Goal: Entertainment & Leisure: Browse casually

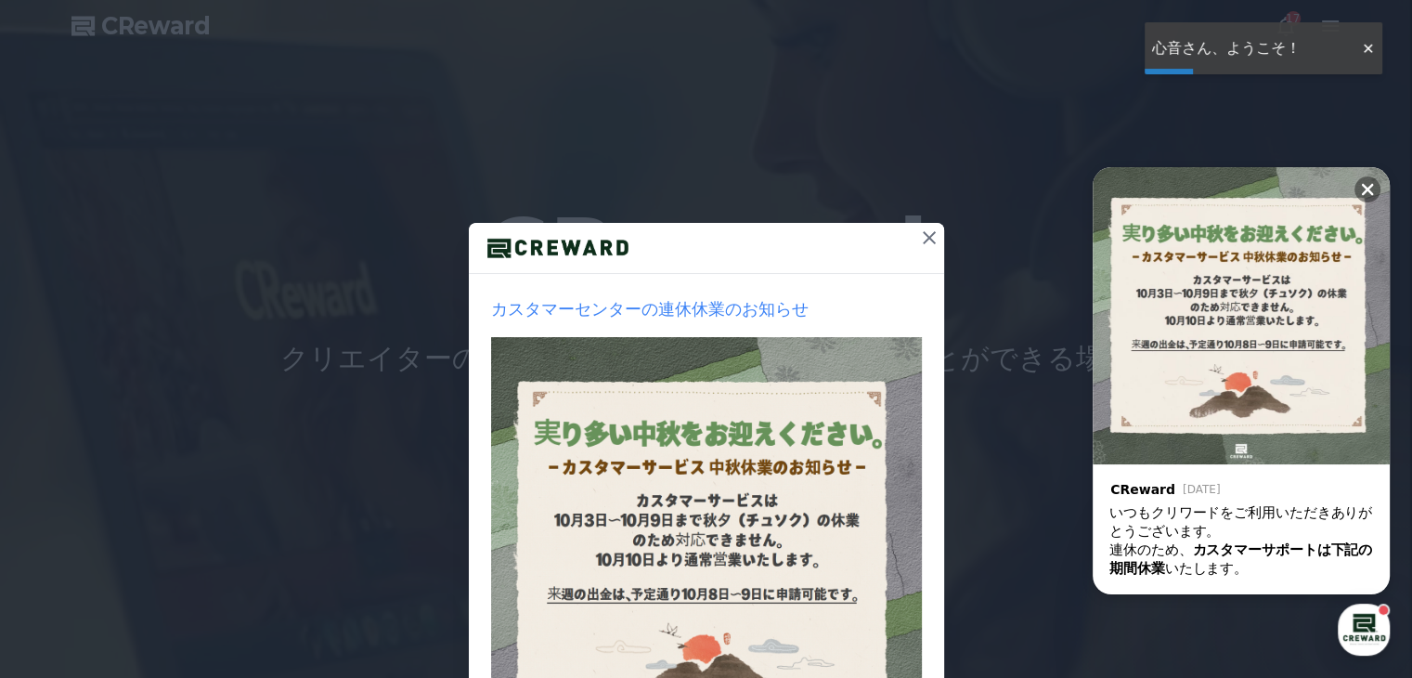
click at [929, 239] on icon at bounding box center [929, 238] width 22 height 22
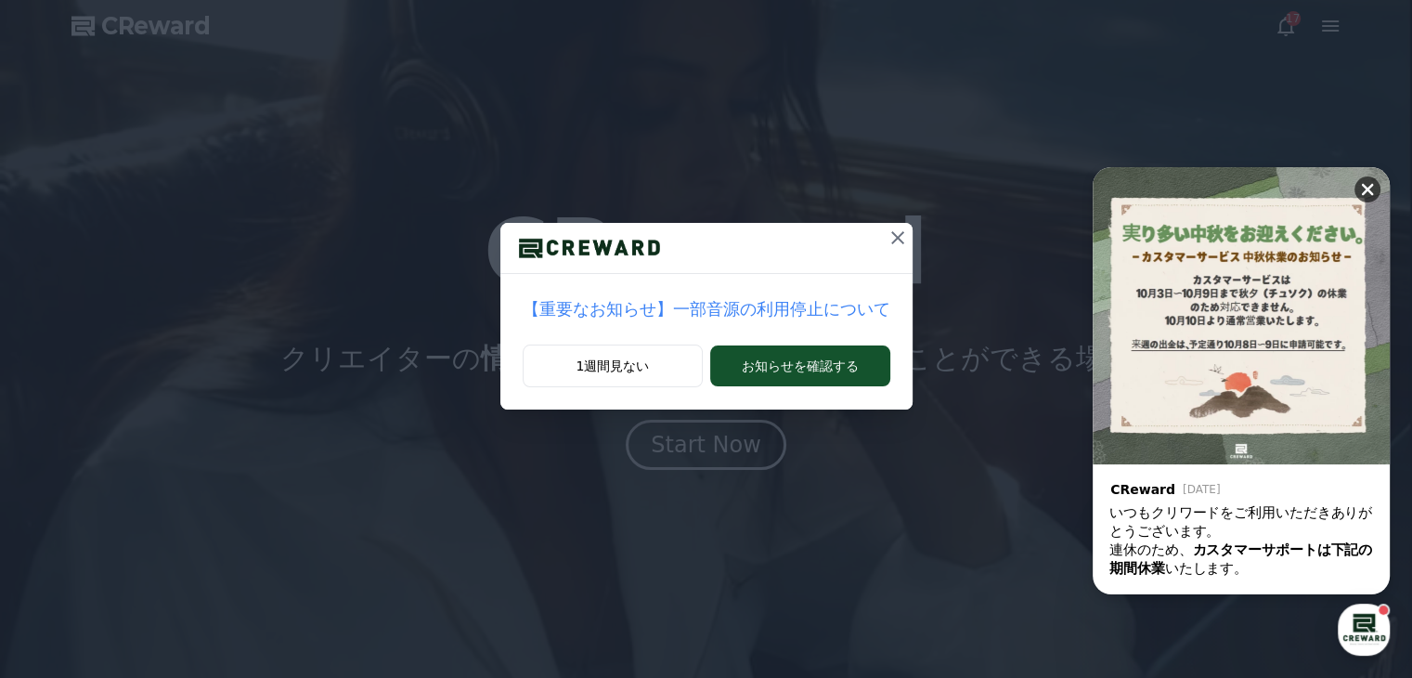
click at [1372, 184] on icon at bounding box center [1368, 190] width 12 height 12
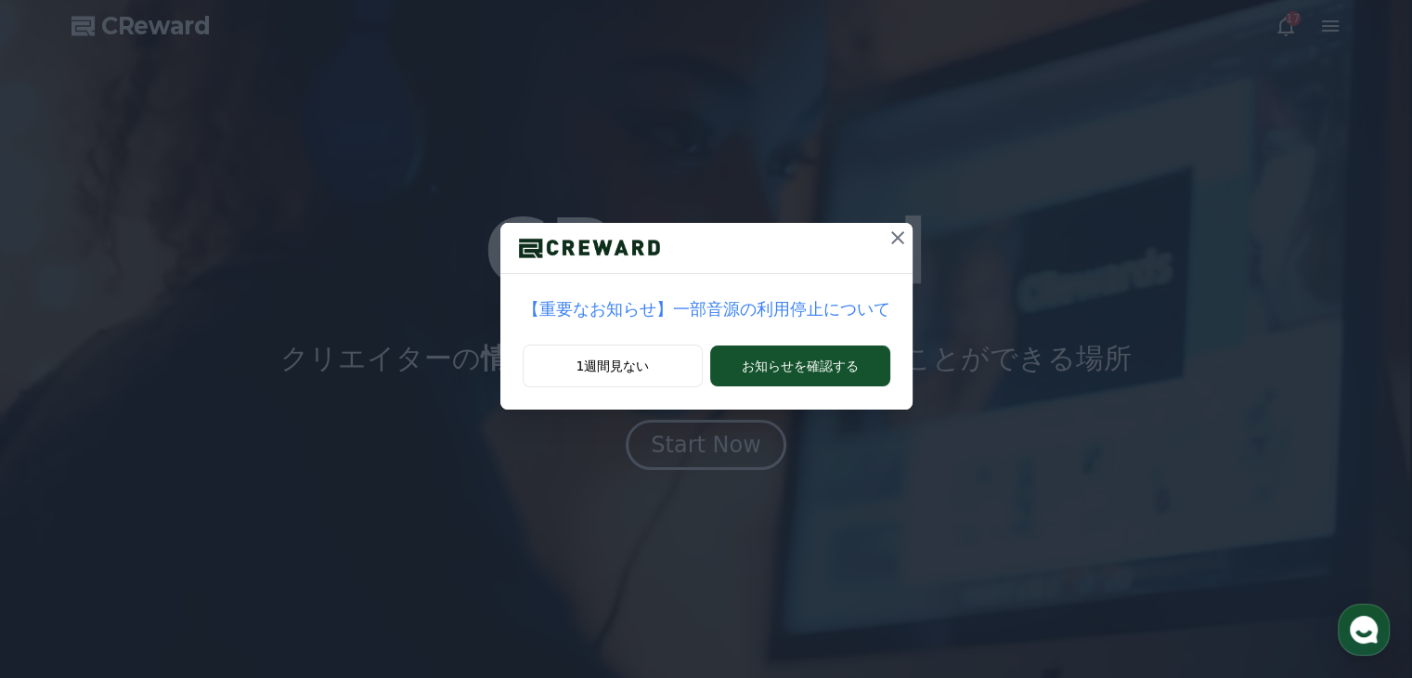
click at [887, 234] on icon at bounding box center [898, 238] width 22 height 22
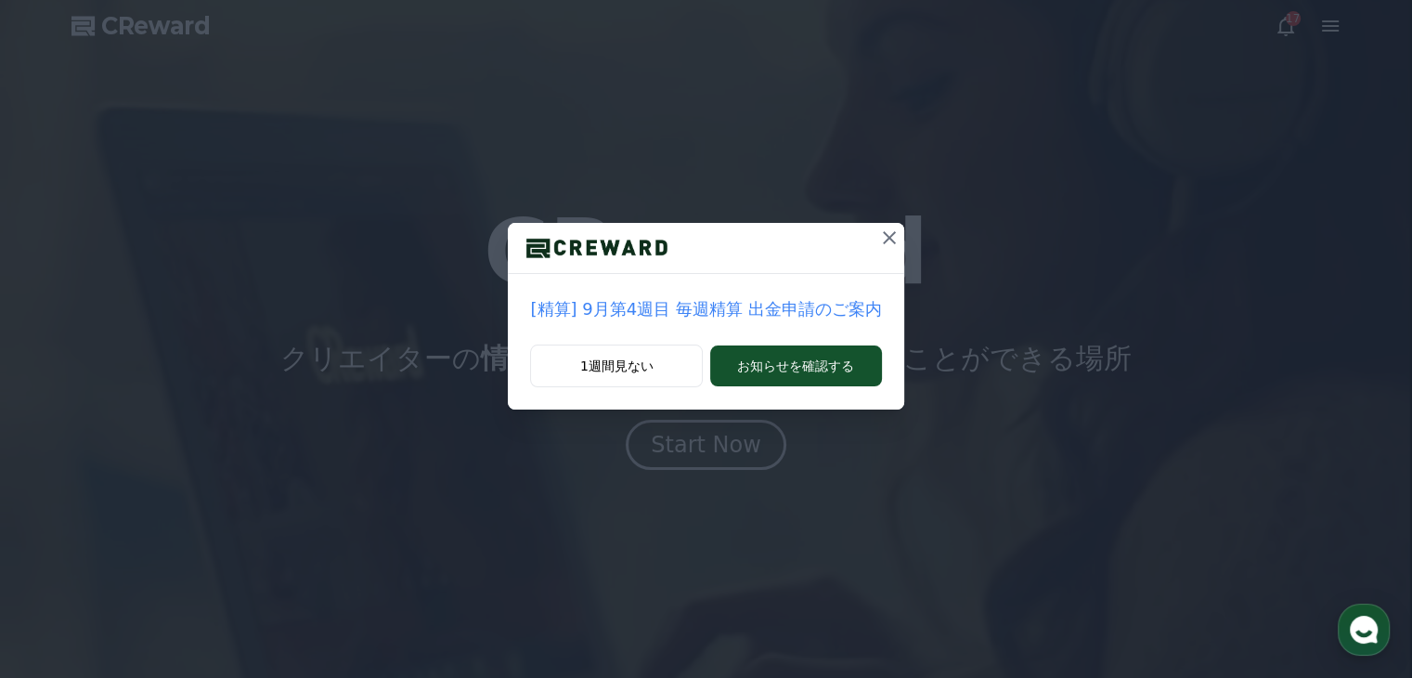
click at [883, 235] on icon at bounding box center [889, 237] width 13 height 13
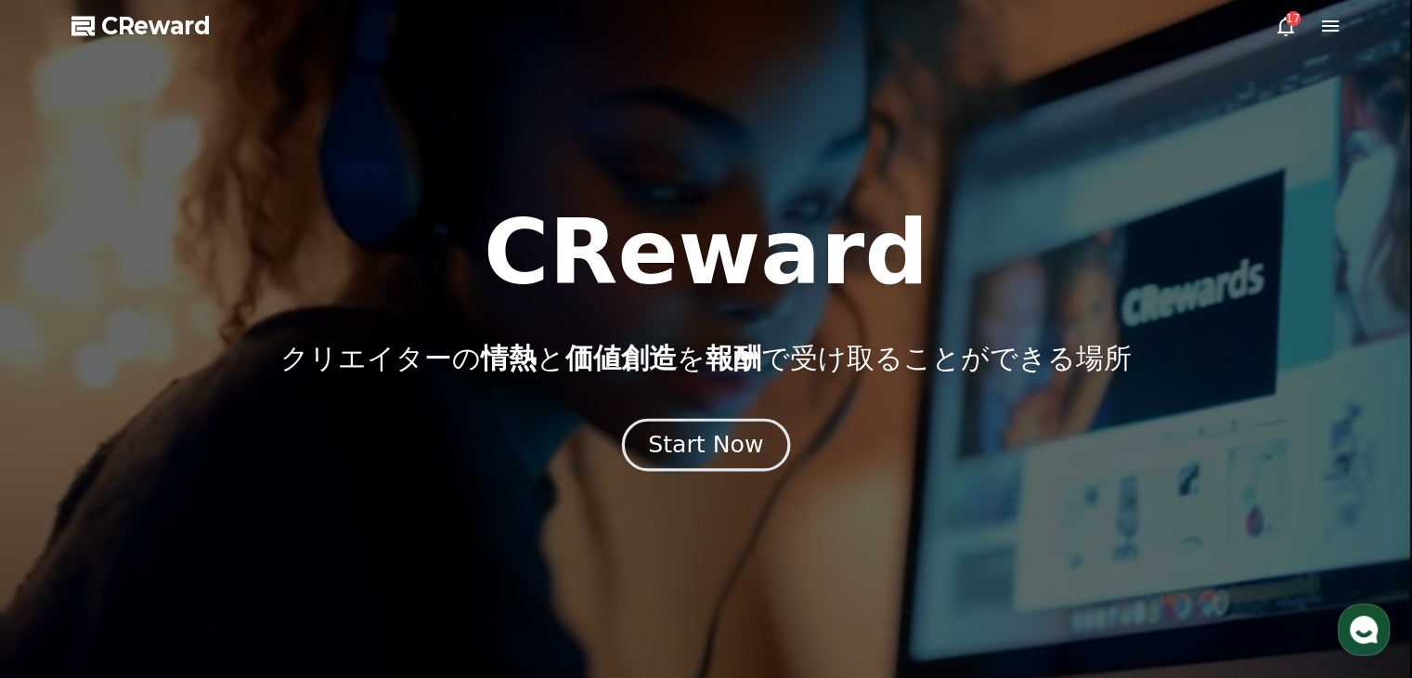
click at [731, 438] on div "Start Now" at bounding box center [705, 445] width 115 height 32
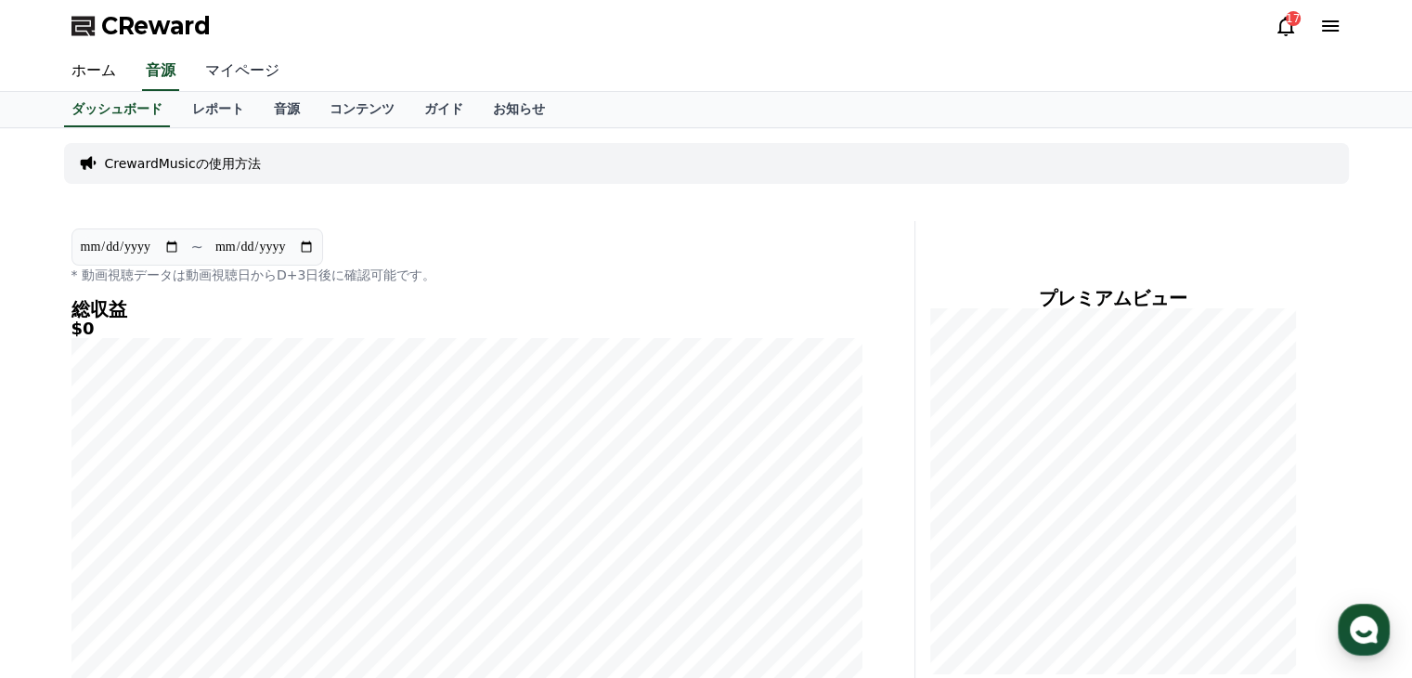
click at [231, 75] on link "マイページ" at bounding box center [242, 71] width 104 height 39
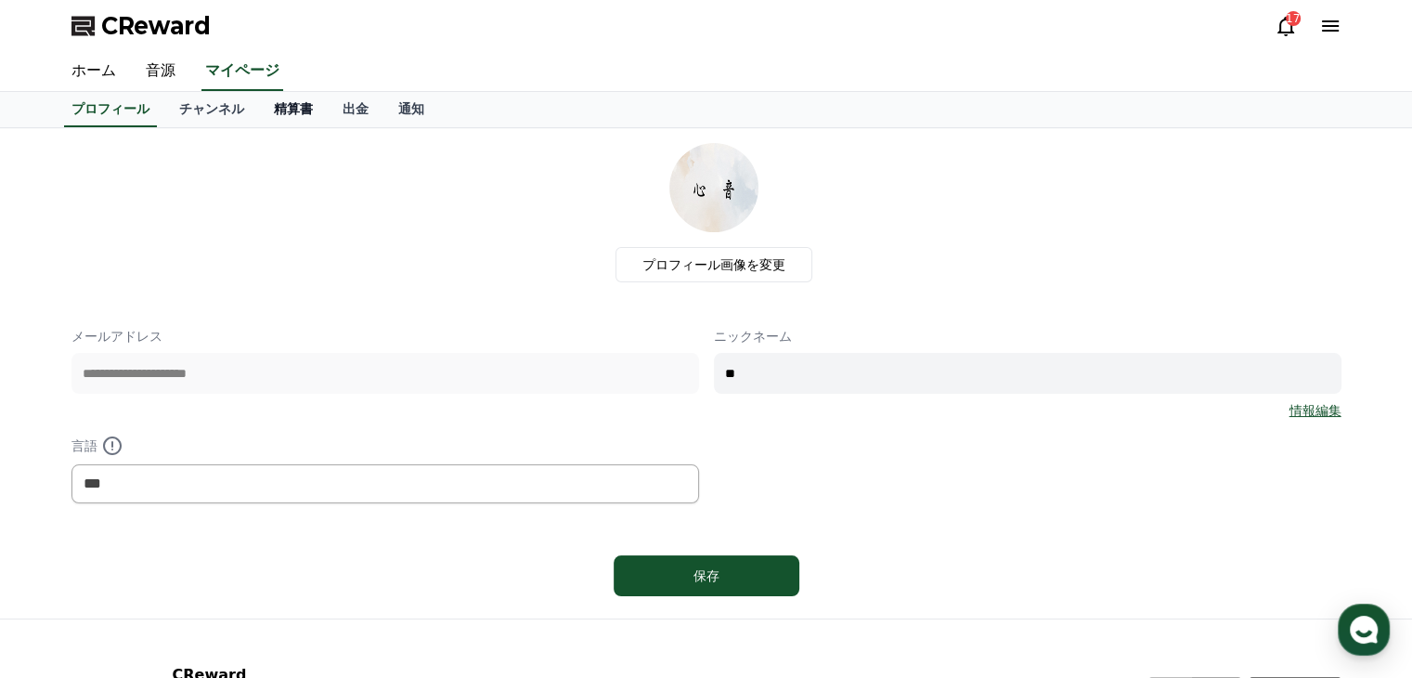
click at [259, 109] on link "精算書" at bounding box center [293, 109] width 69 height 35
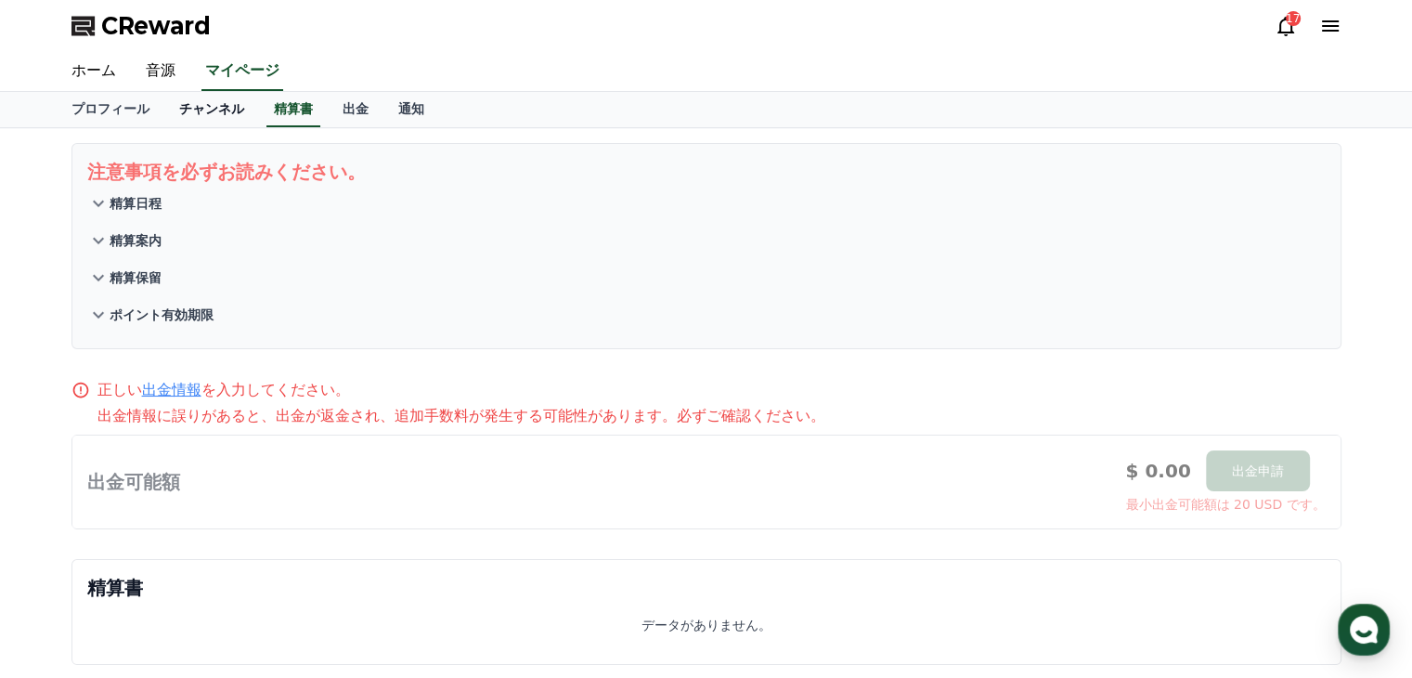
click at [178, 111] on link "チャンネル" at bounding box center [211, 109] width 95 height 35
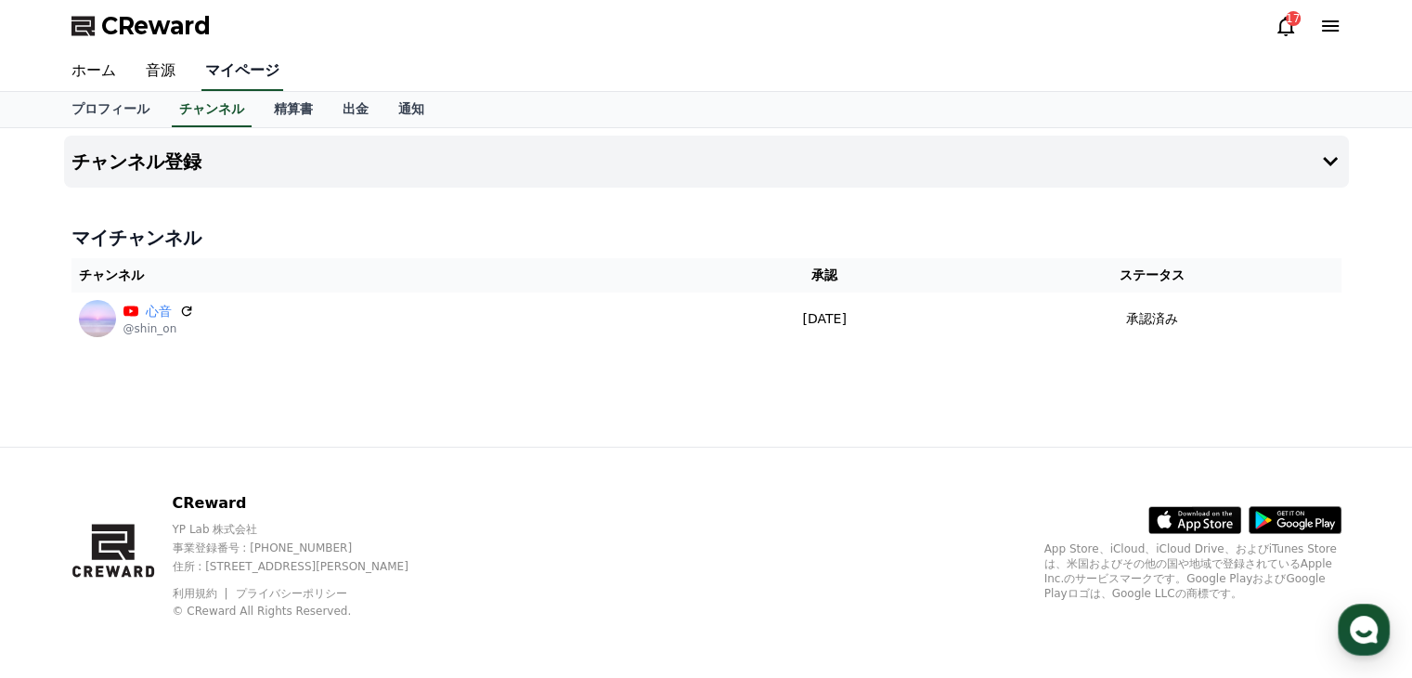
click at [227, 75] on link "マイページ" at bounding box center [243, 71] width 82 height 39
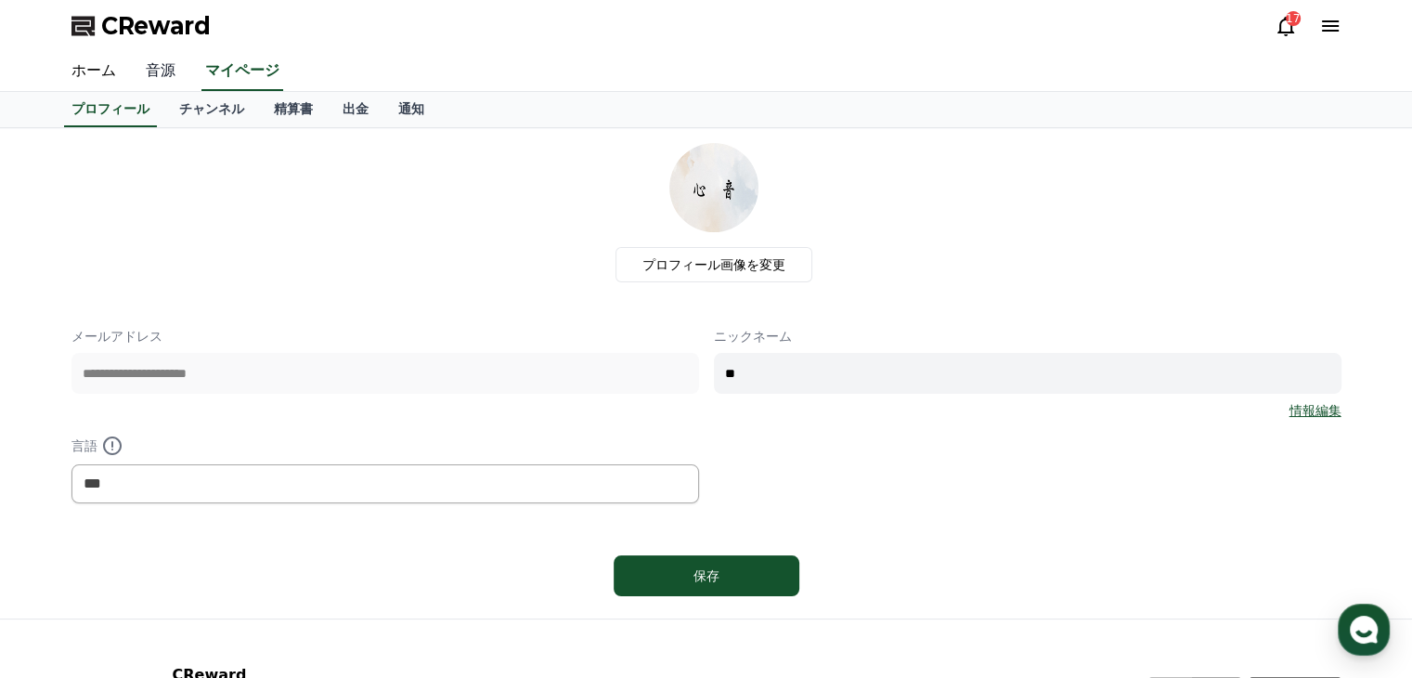
click at [149, 72] on link "音源" at bounding box center [160, 71] width 59 height 39
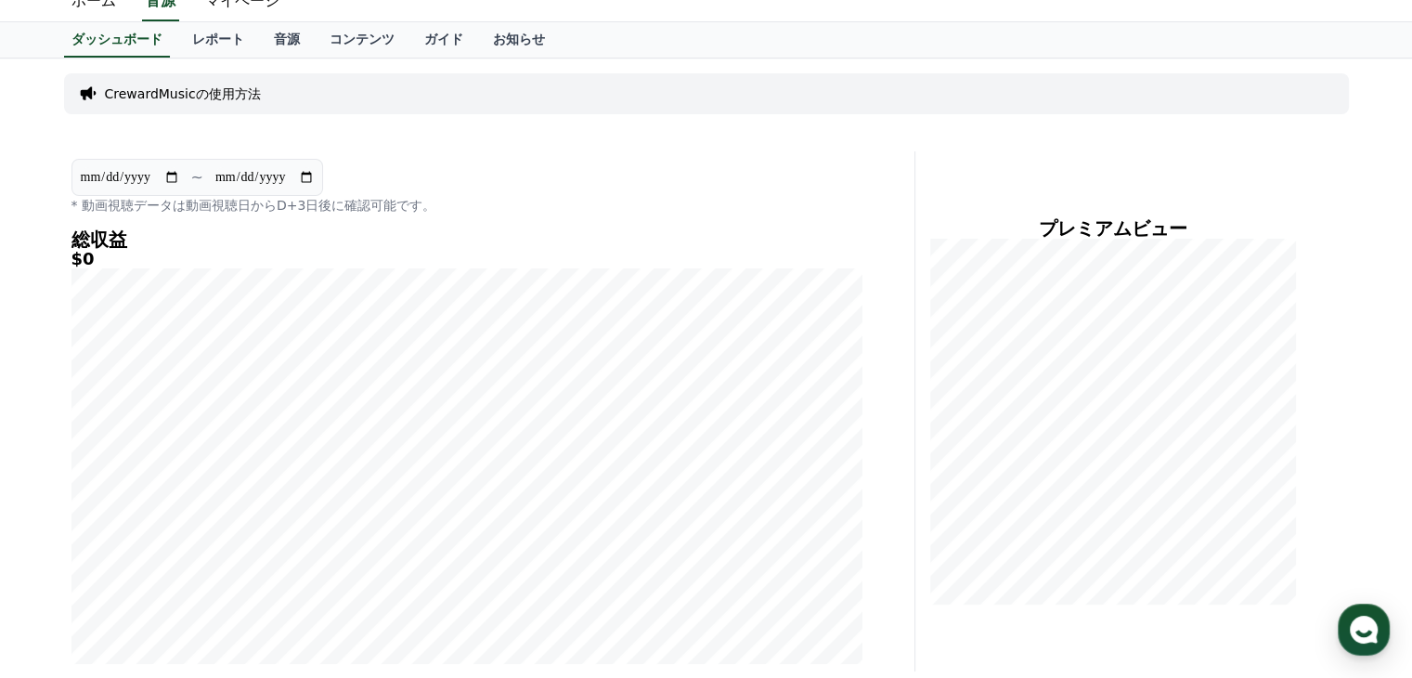
scroll to position [38, 0]
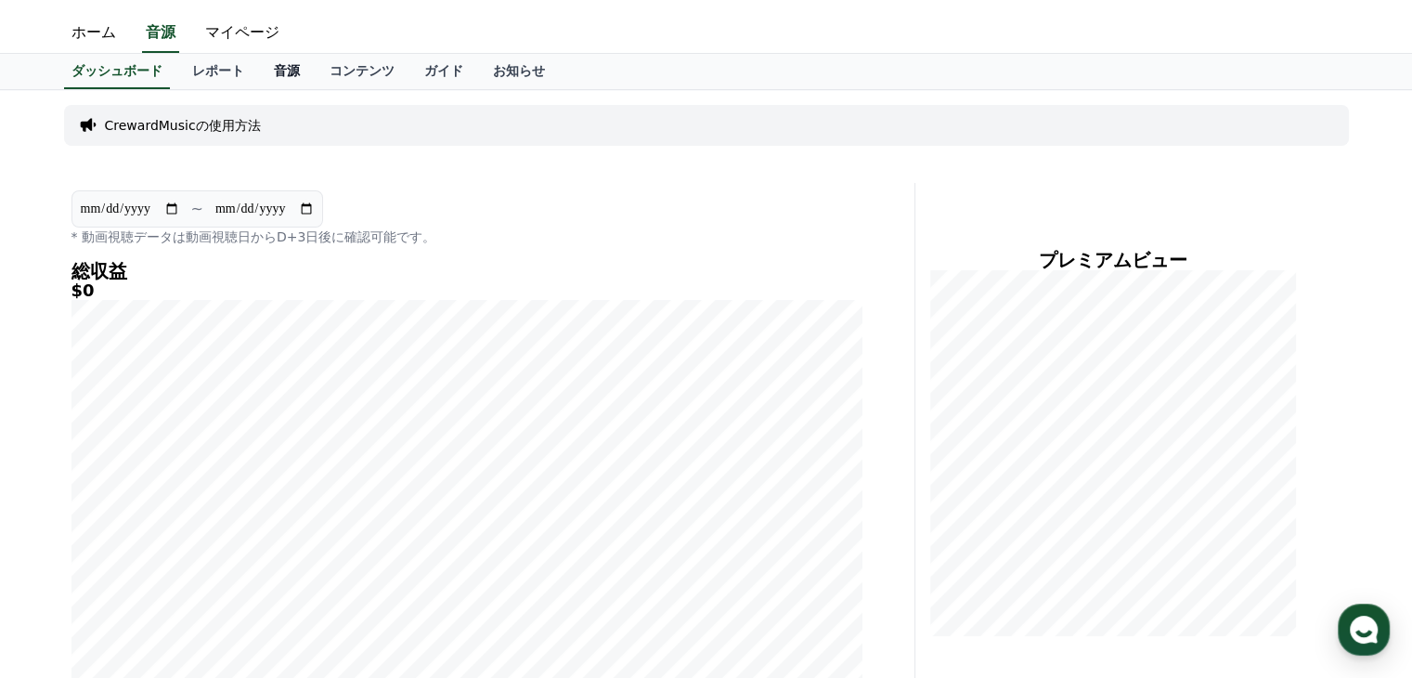
click at [260, 69] on link "音源" at bounding box center [287, 71] width 56 height 35
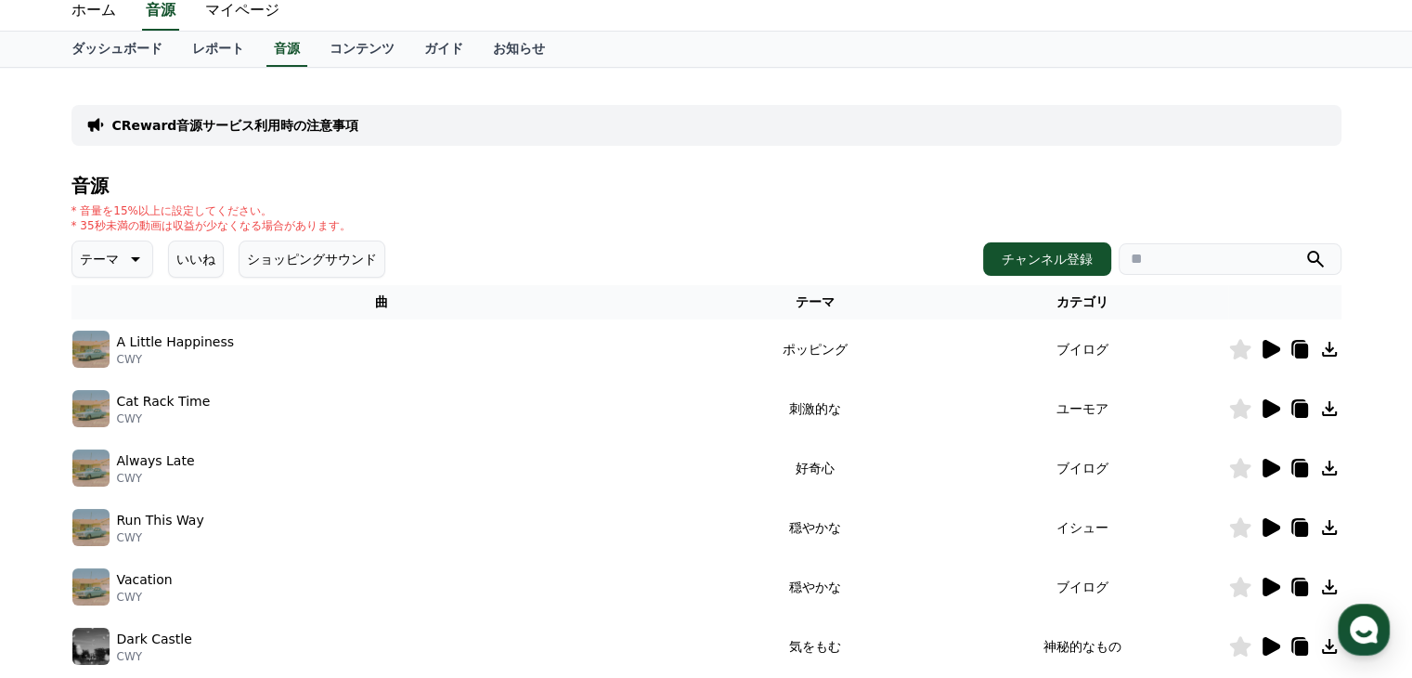
scroll to position [186, 0]
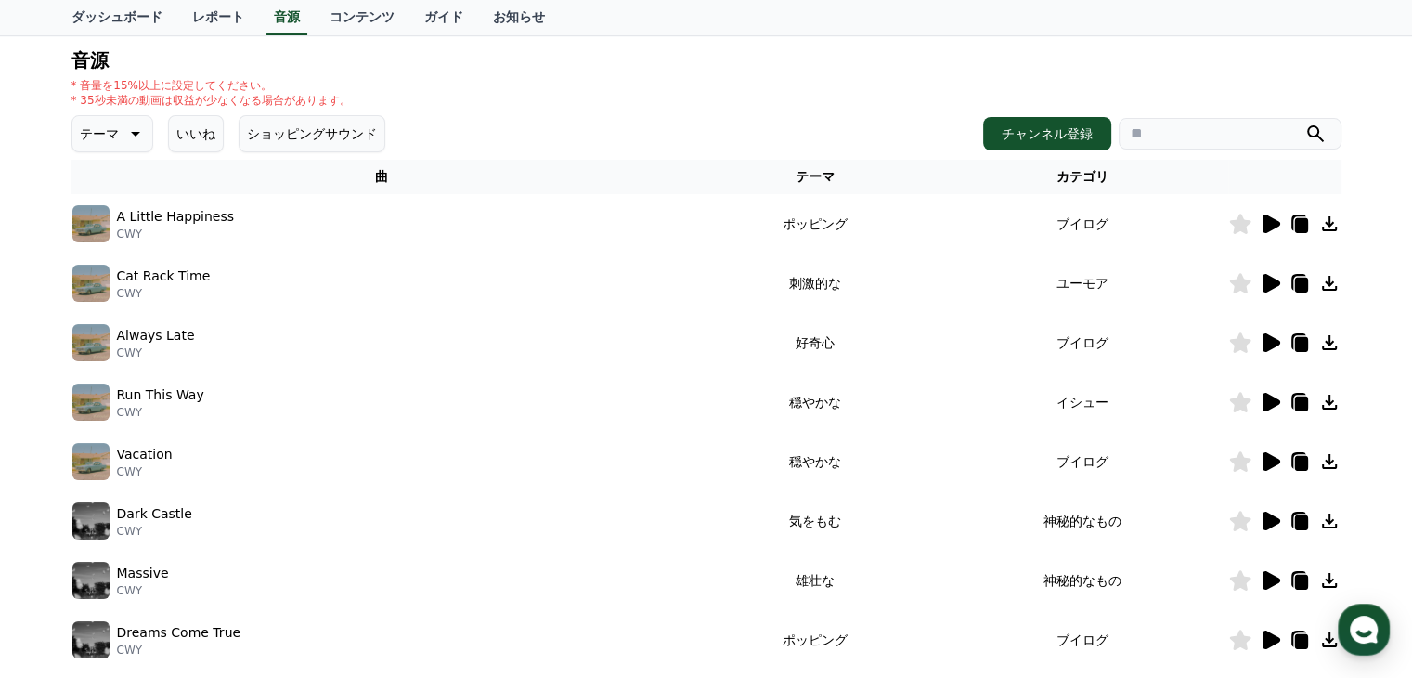
click at [1267, 402] on icon at bounding box center [1272, 402] width 18 height 19
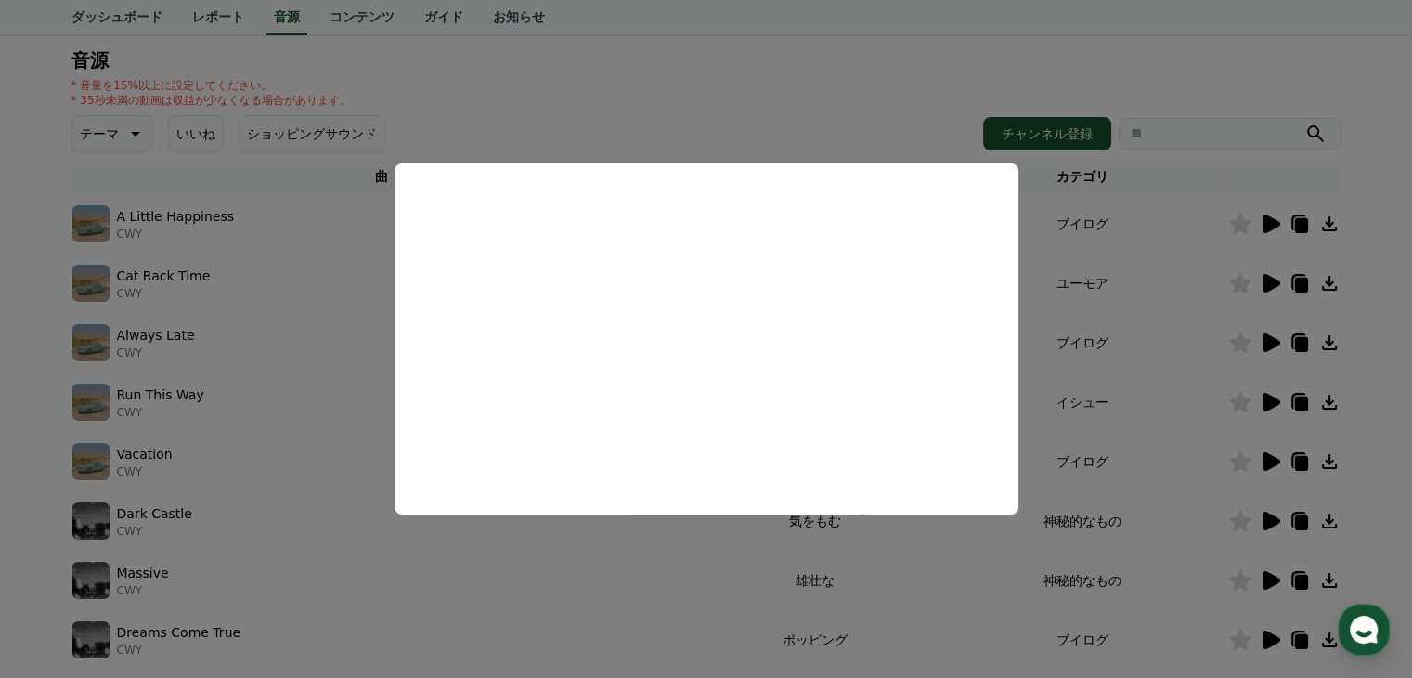
click at [1163, 405] on button "close modal" at bounding box center [706, 339] width 1412 height 678
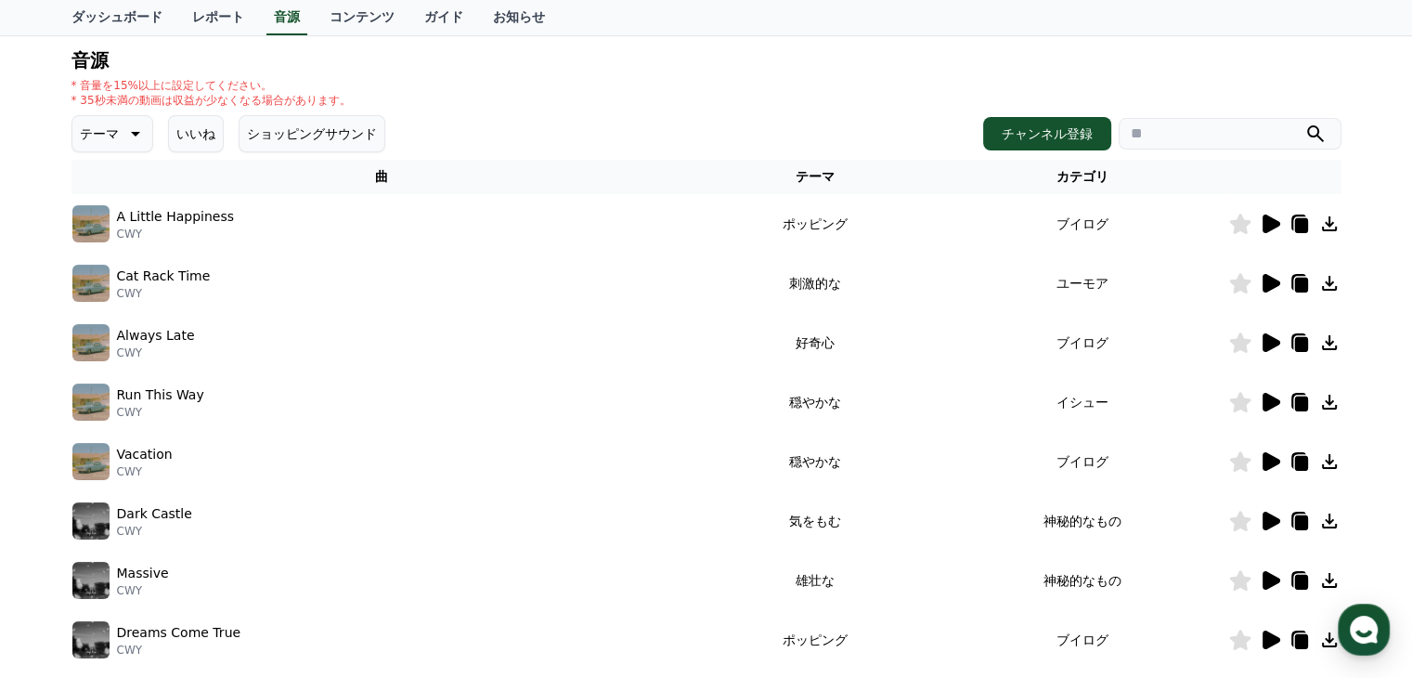
click at [1270, 461] on icon at bounding box center [1272, 461] width 18 height 19
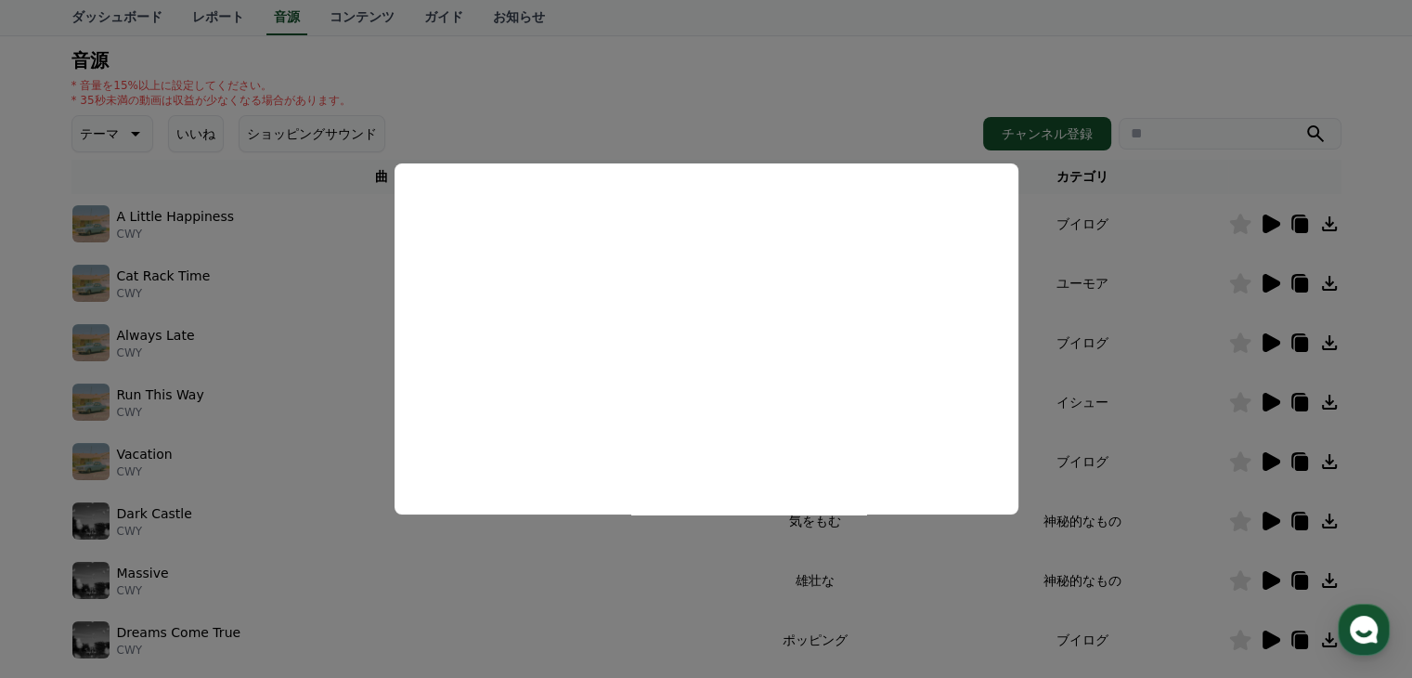
click at [1156, 465] on button "close modal" at bounding box center [706, 339] width 1412 height 678
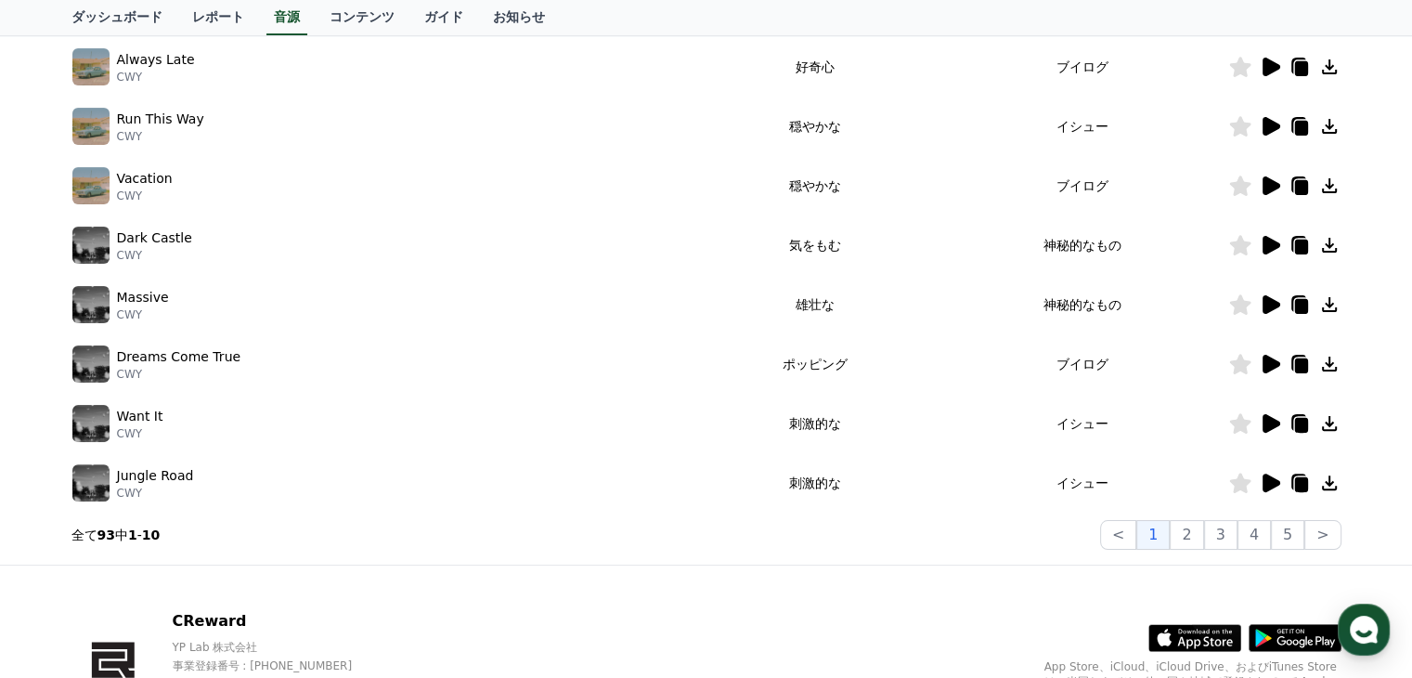
scroll to position [464, 0]
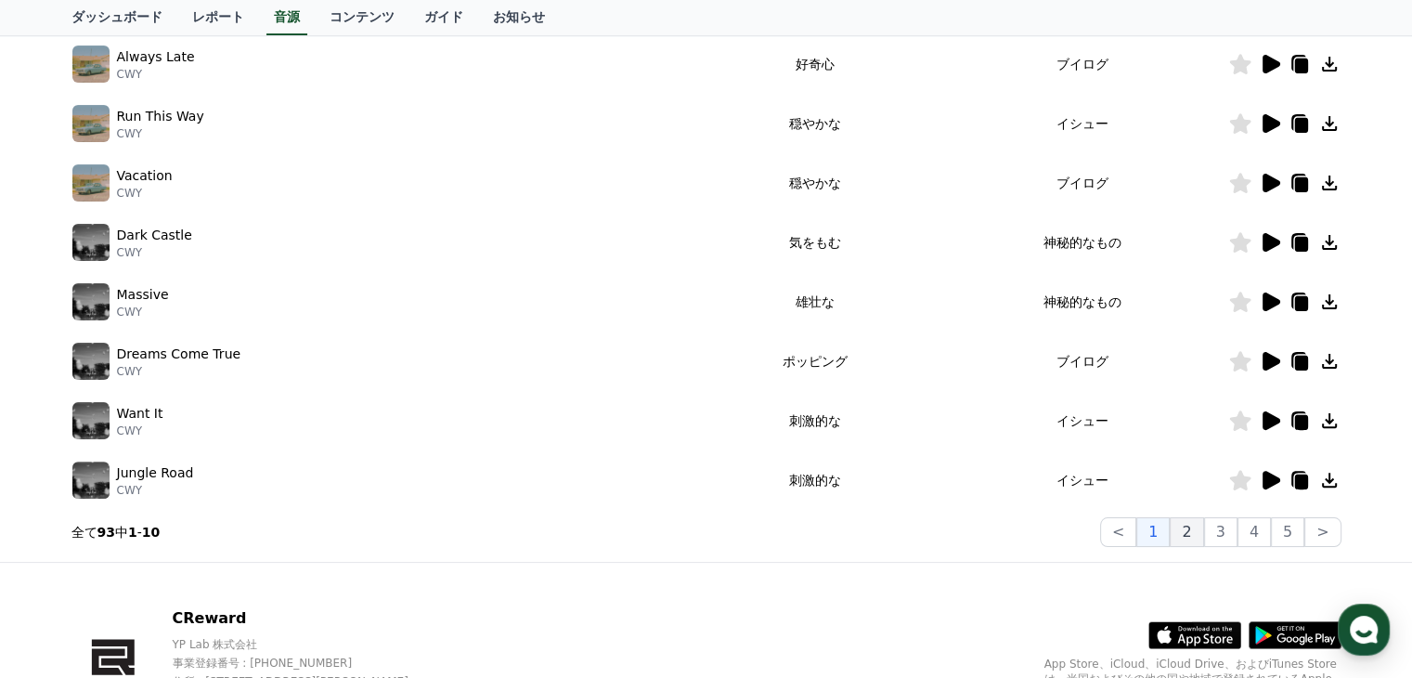
click at [1200, 537] on button "2" at bounding box center [1186, 532] width 33 height 30
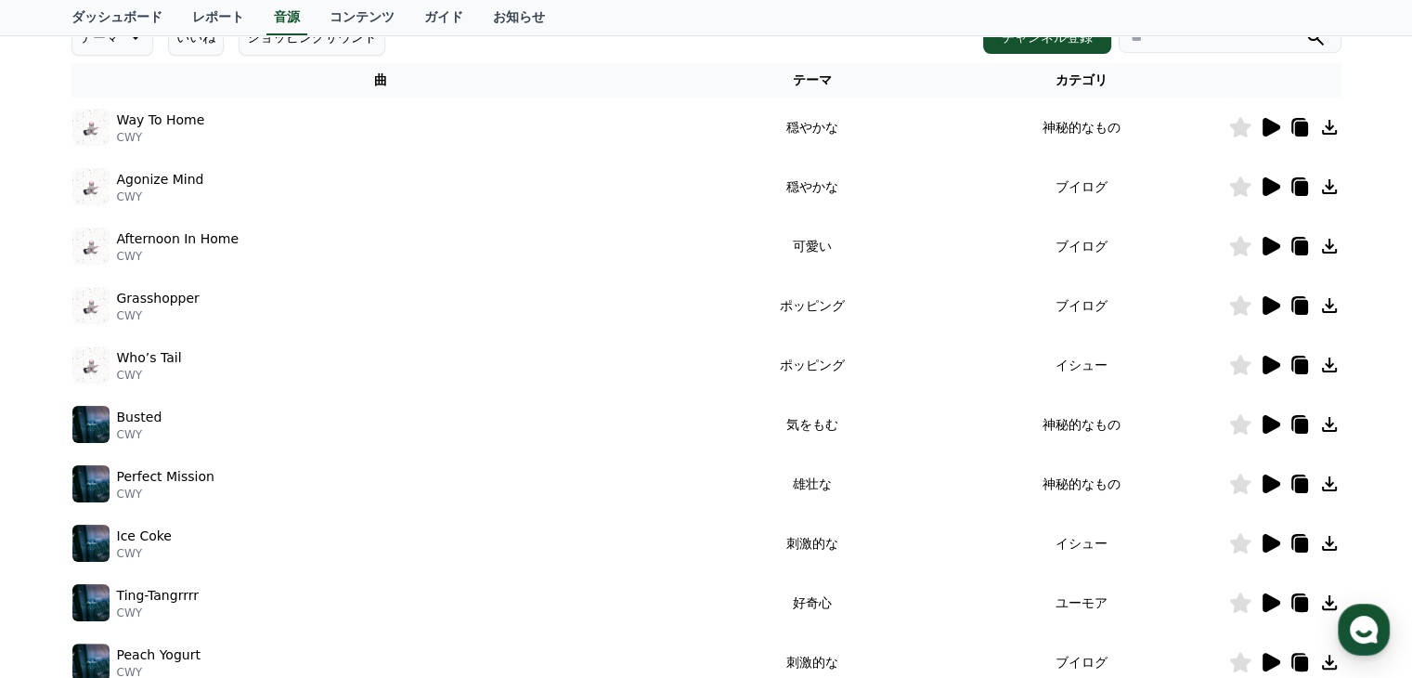
scroll to position [279, 0]
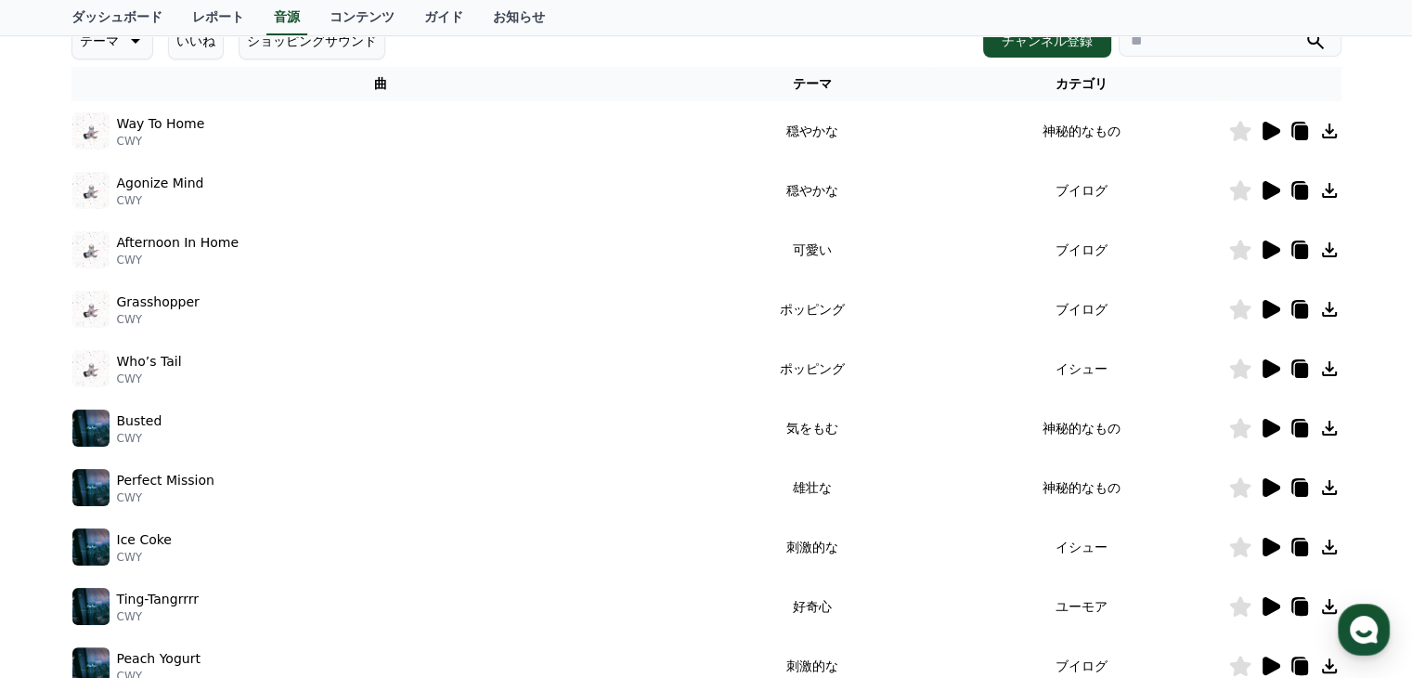
click at [1268, 130] on icon at bounding box center [1272, 131] width 18 height 19
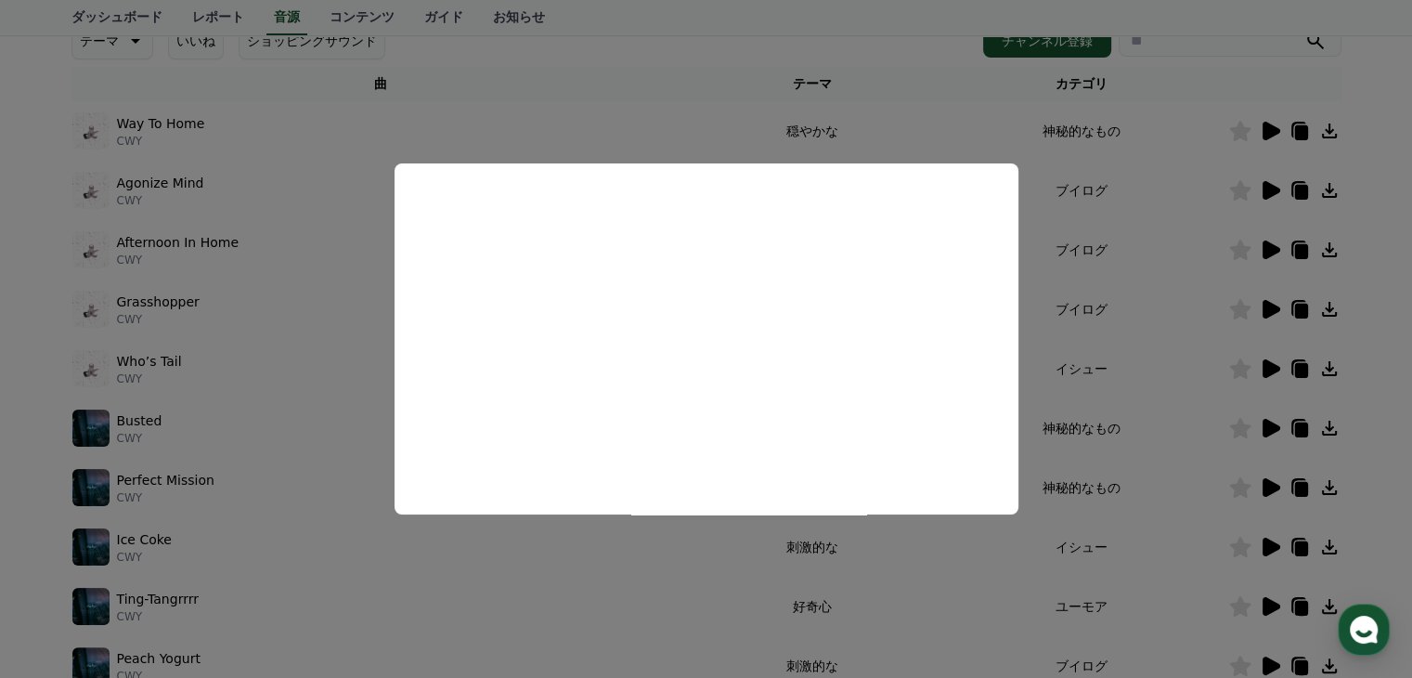
click at [1148, 359] on button "close modal" at bounding box center [706, 339] width 1412 height 678
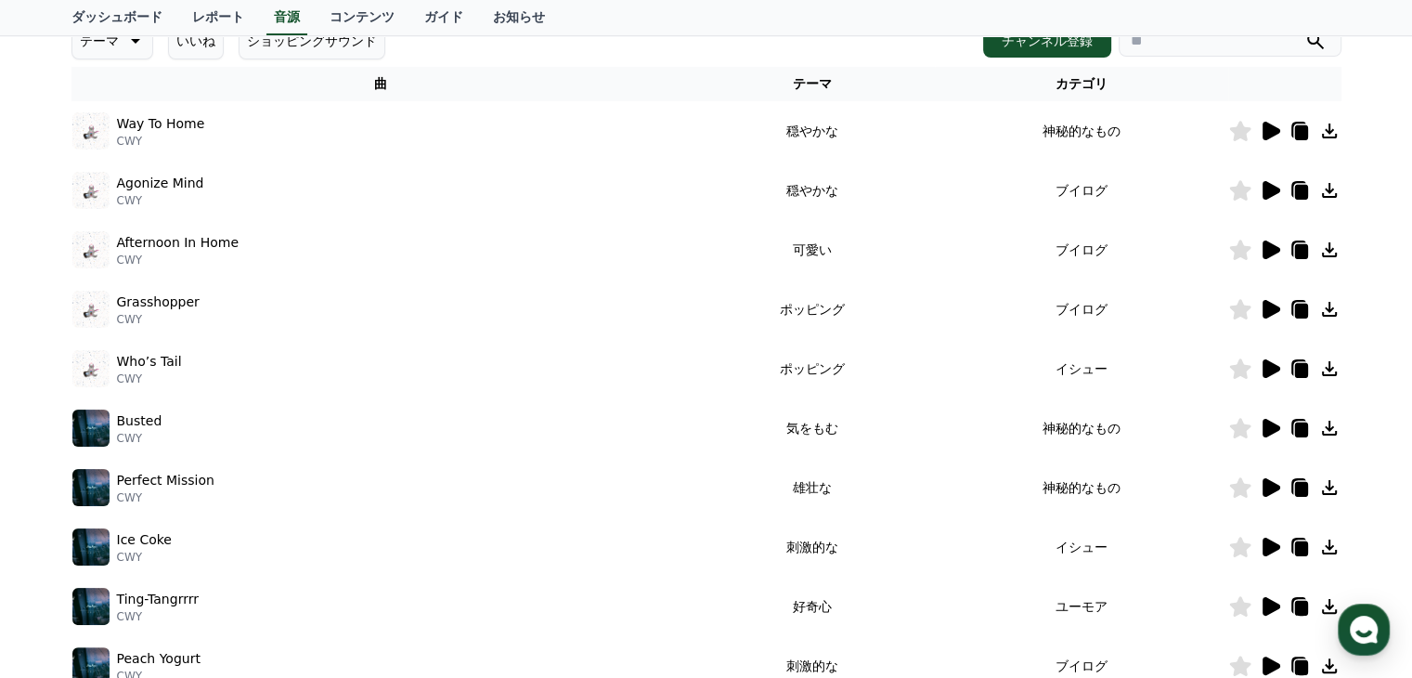
click at [1268, 190] on icon at bounding box center [1272, 190] width 18 height 19
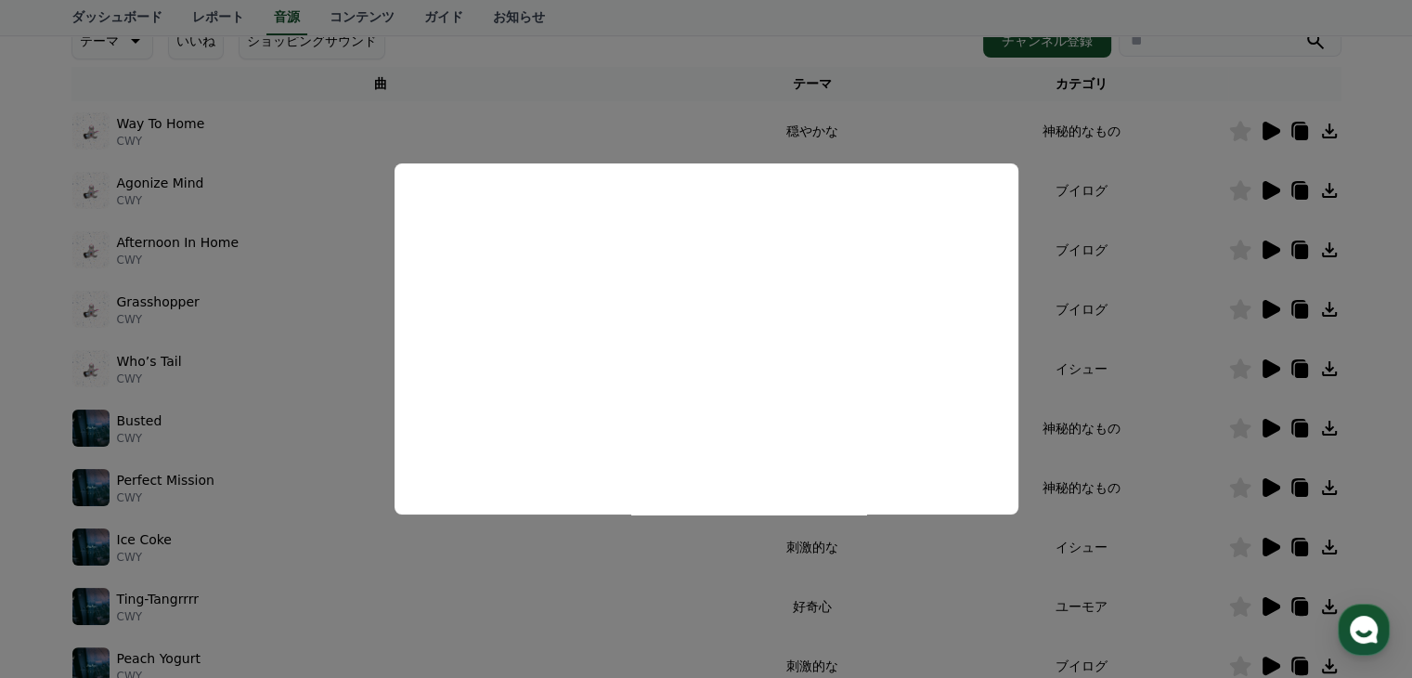
click at [1206, 530] on button "close modal" at bounding box center [706, 339] width 1412 height 678
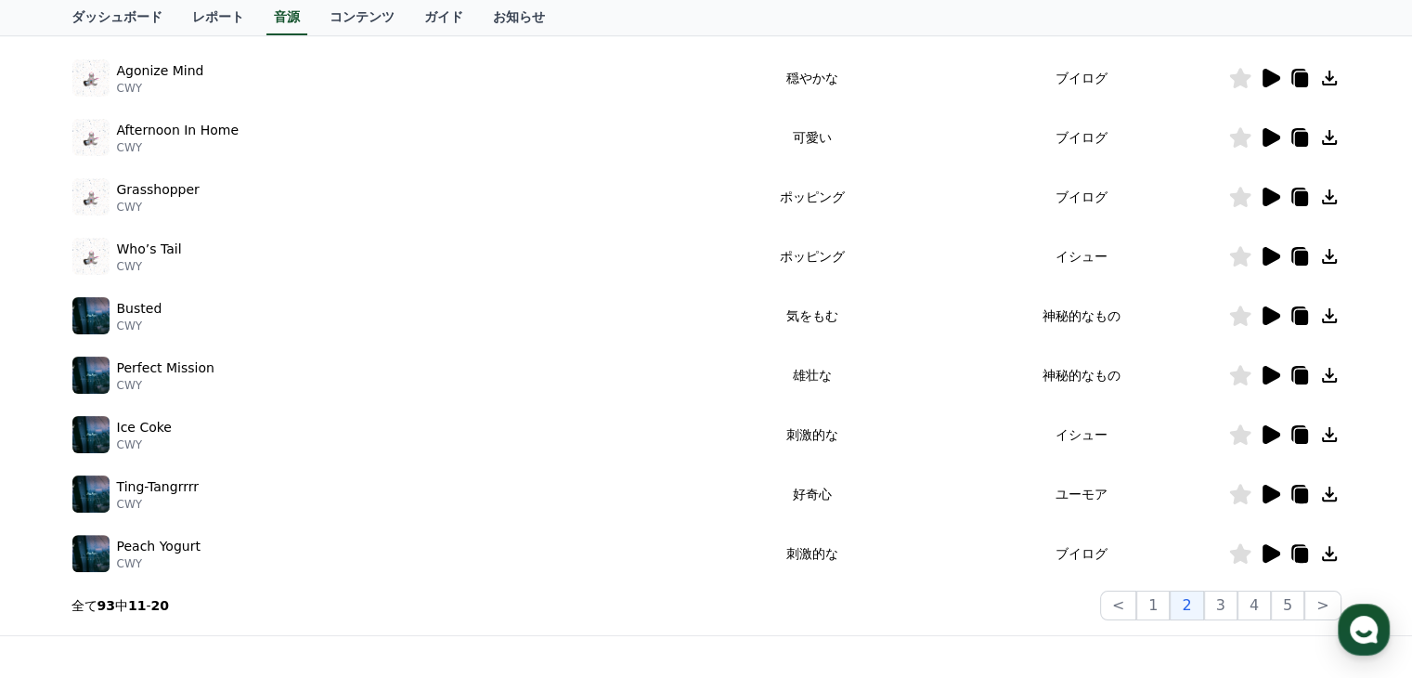
scroll to position [464, 0]
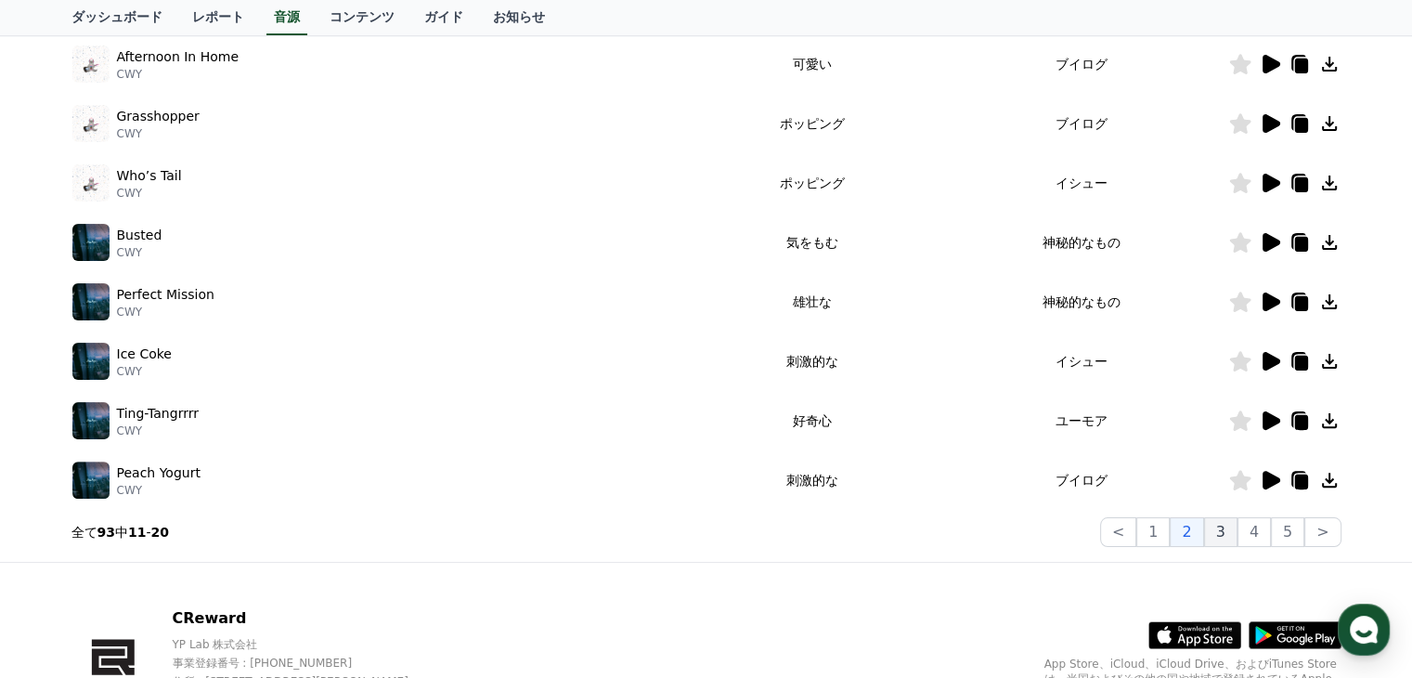
click at [1222, 536] on button "3" at bounding box center [1220, 532] width 33 height 30
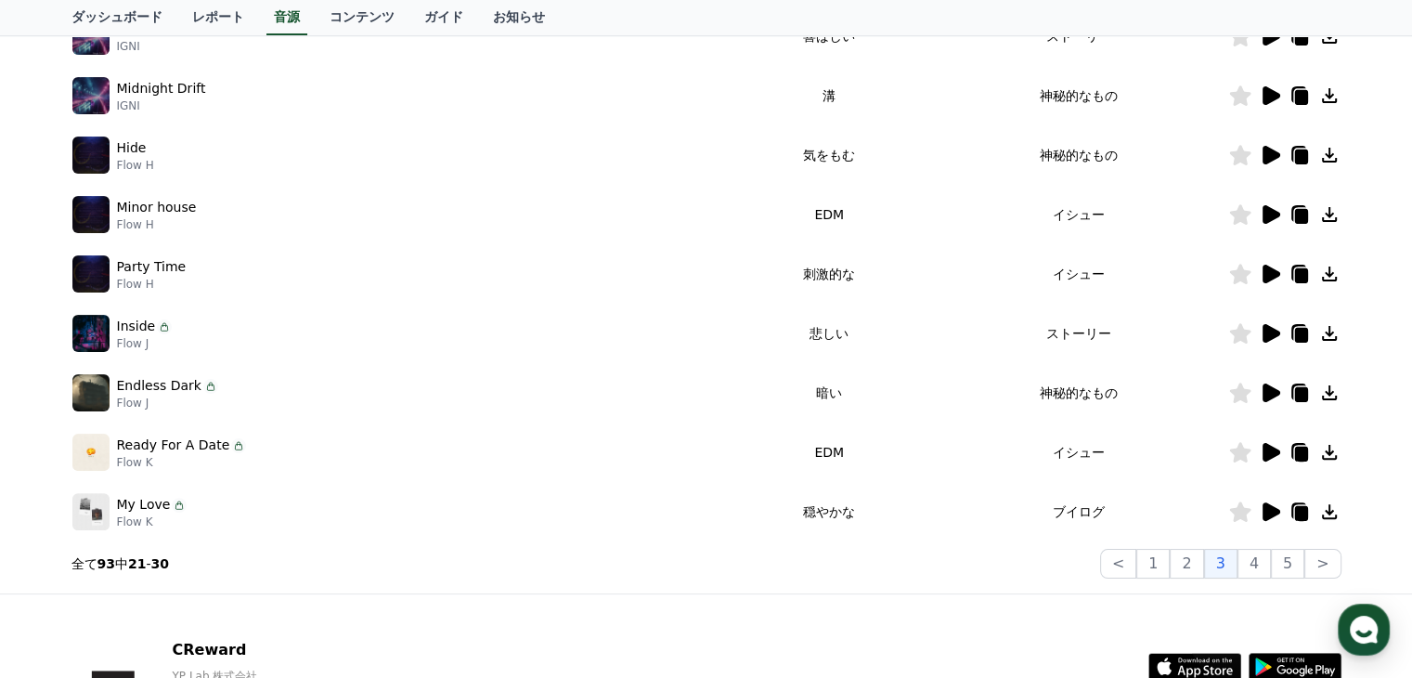
scroll to position [579, 0]
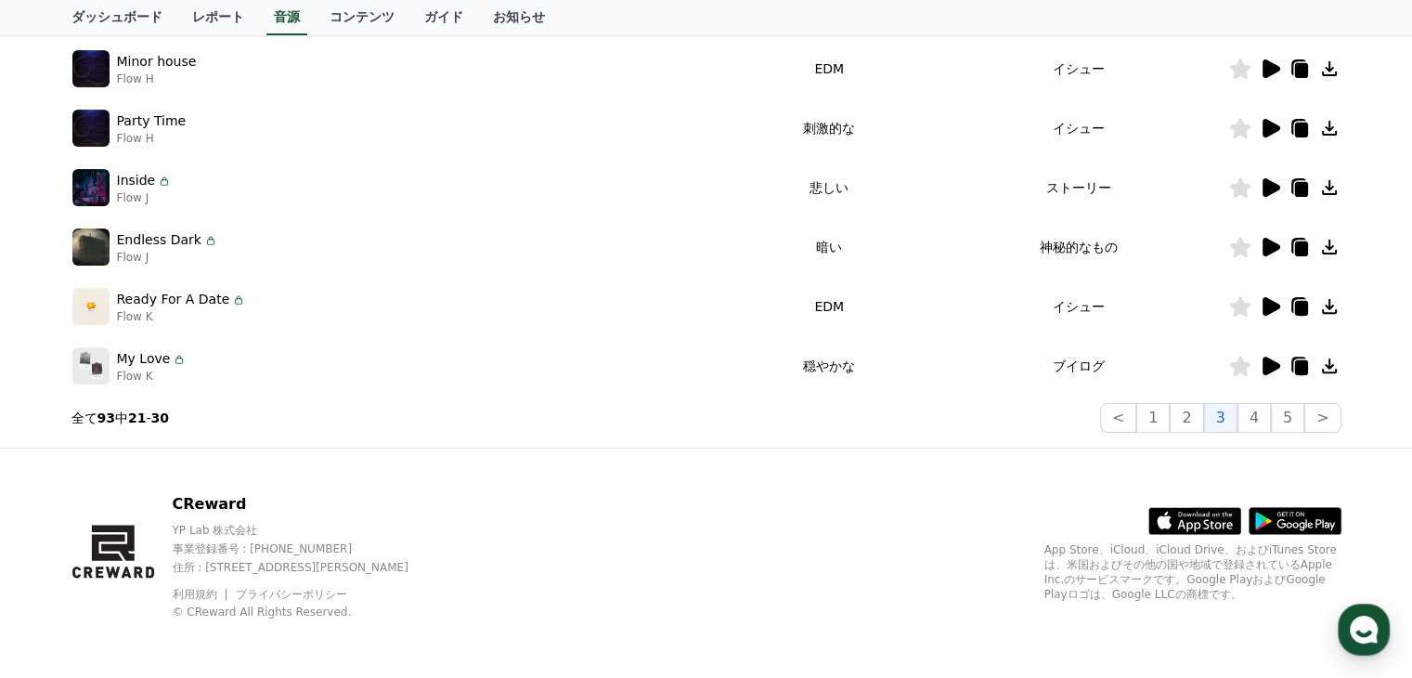
click at [1271, 368] on icon at bounding box center [1272, 366] width 18 height 19
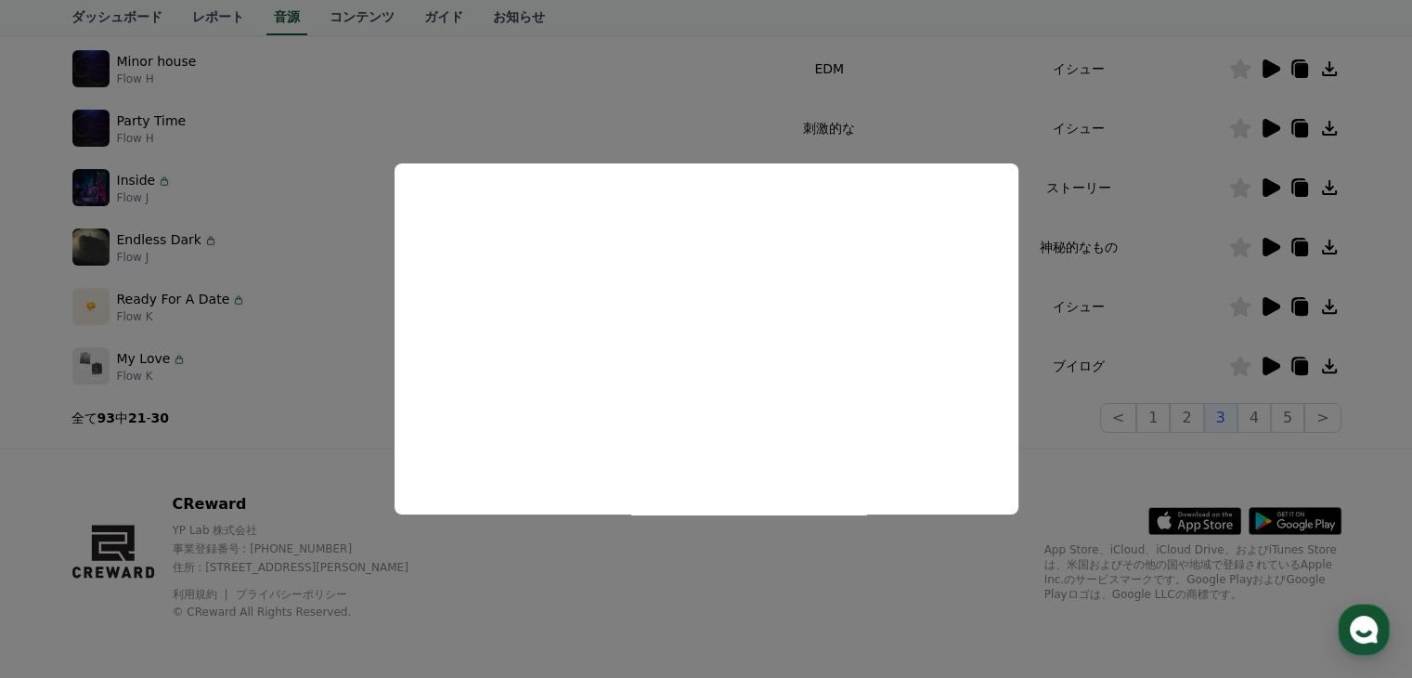
click at [1258, 417] on button "close modal" at bounding box center [706, 339] width 1412 height 678
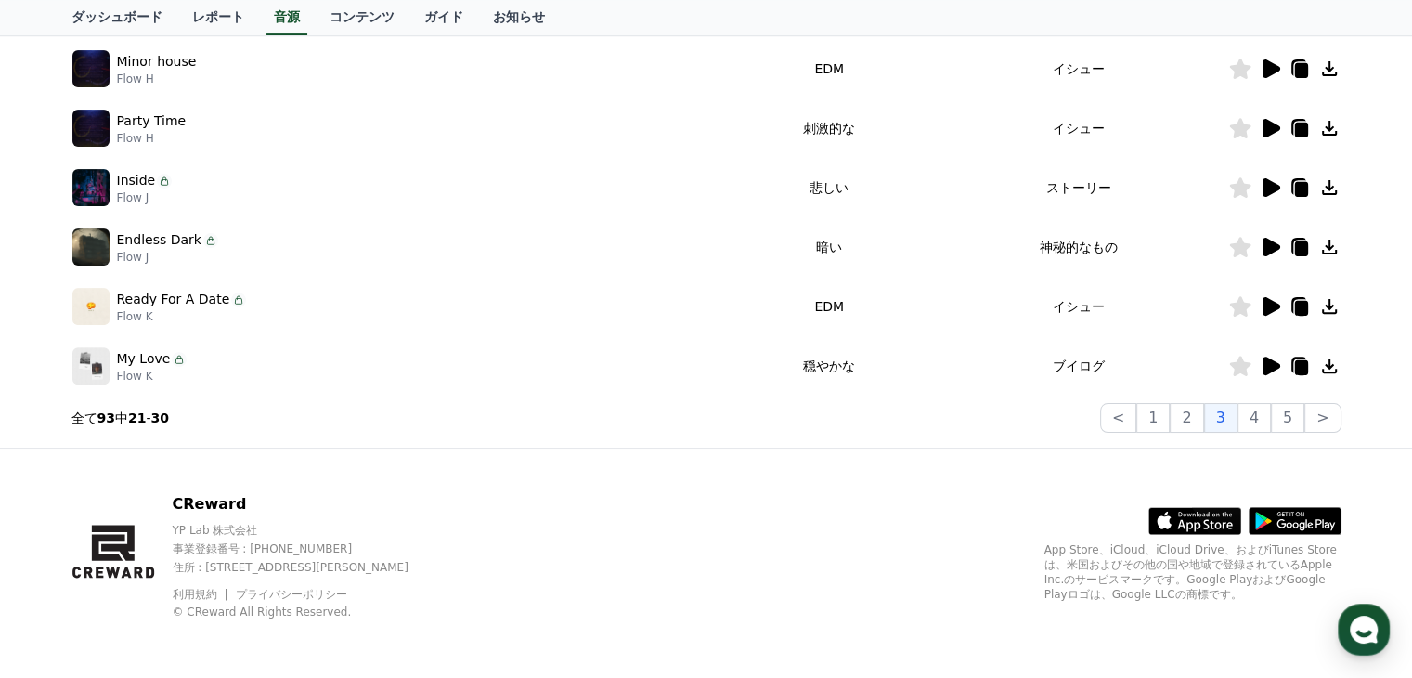
click at [1258, 417] on button "4" at bounding box center [1254, 418] width 33 height 30
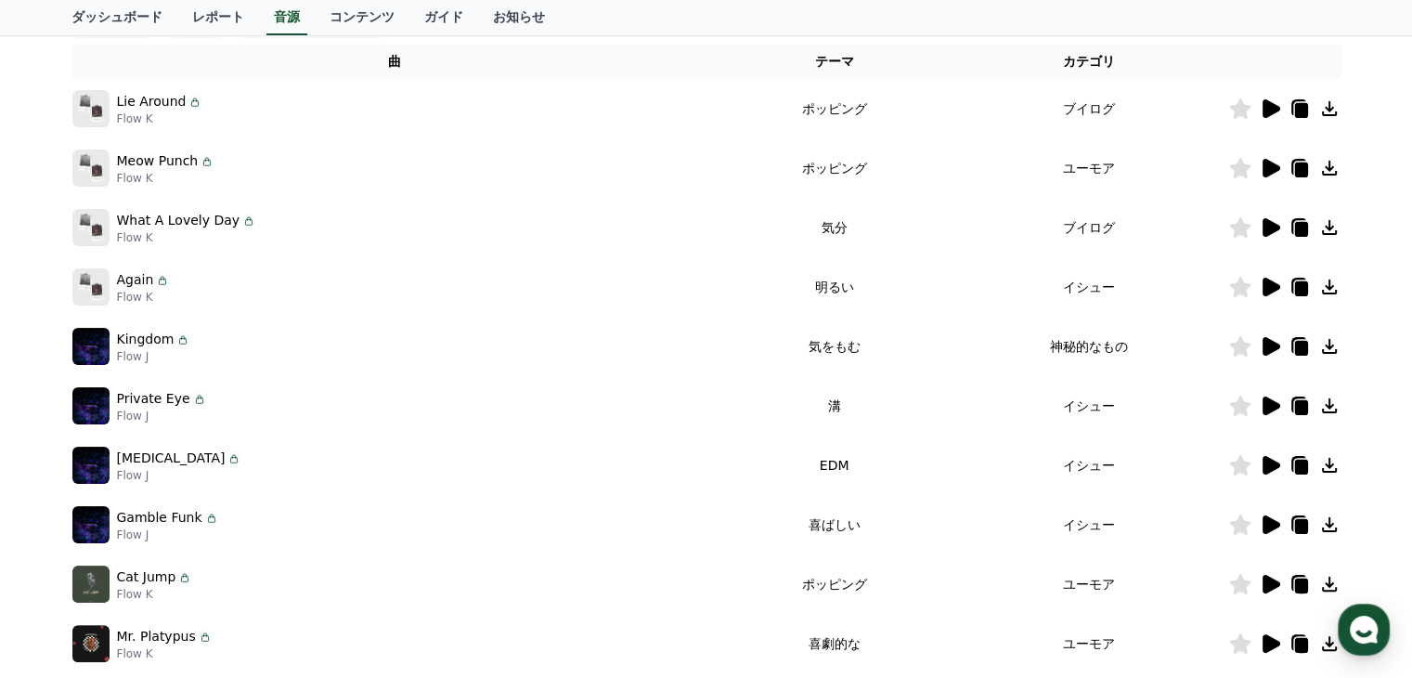
scroll to position [300, 0]
click at [1268, 287] on icon at bounding box center [1272, 288] width 18 height 19
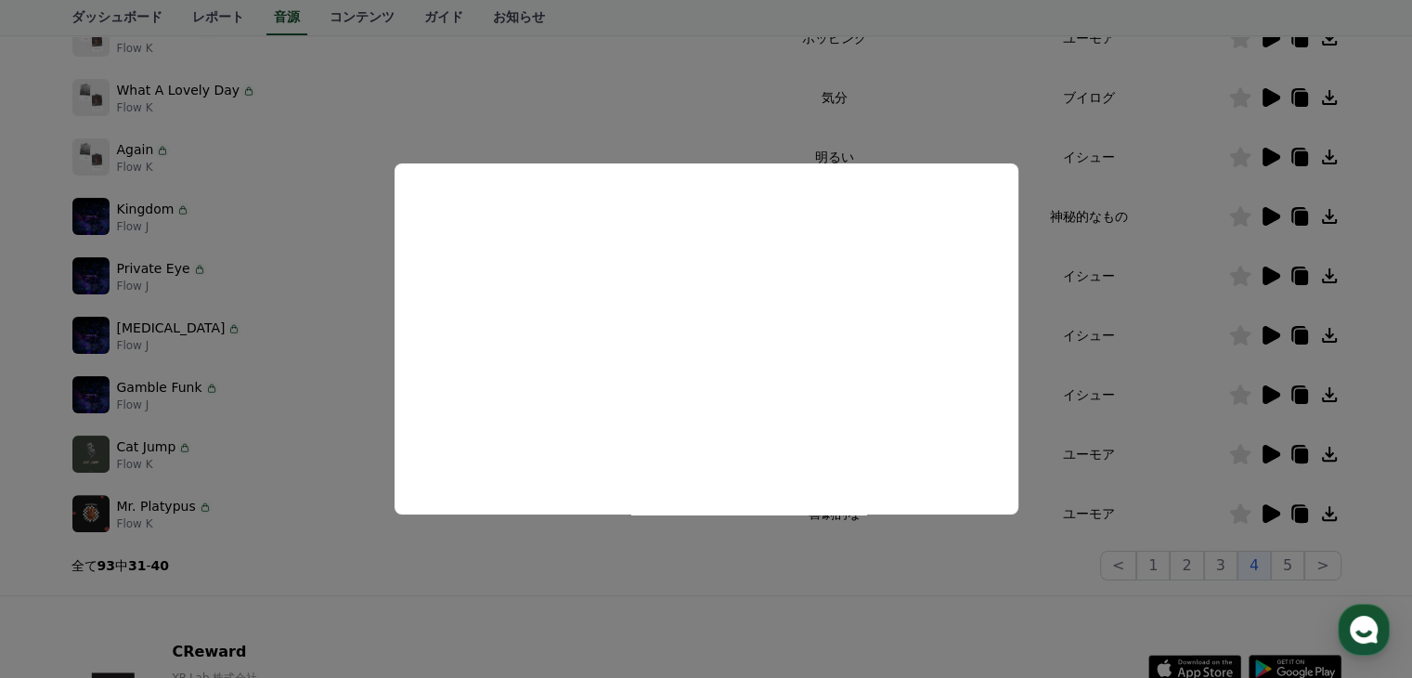
scroll to position [579, 0]
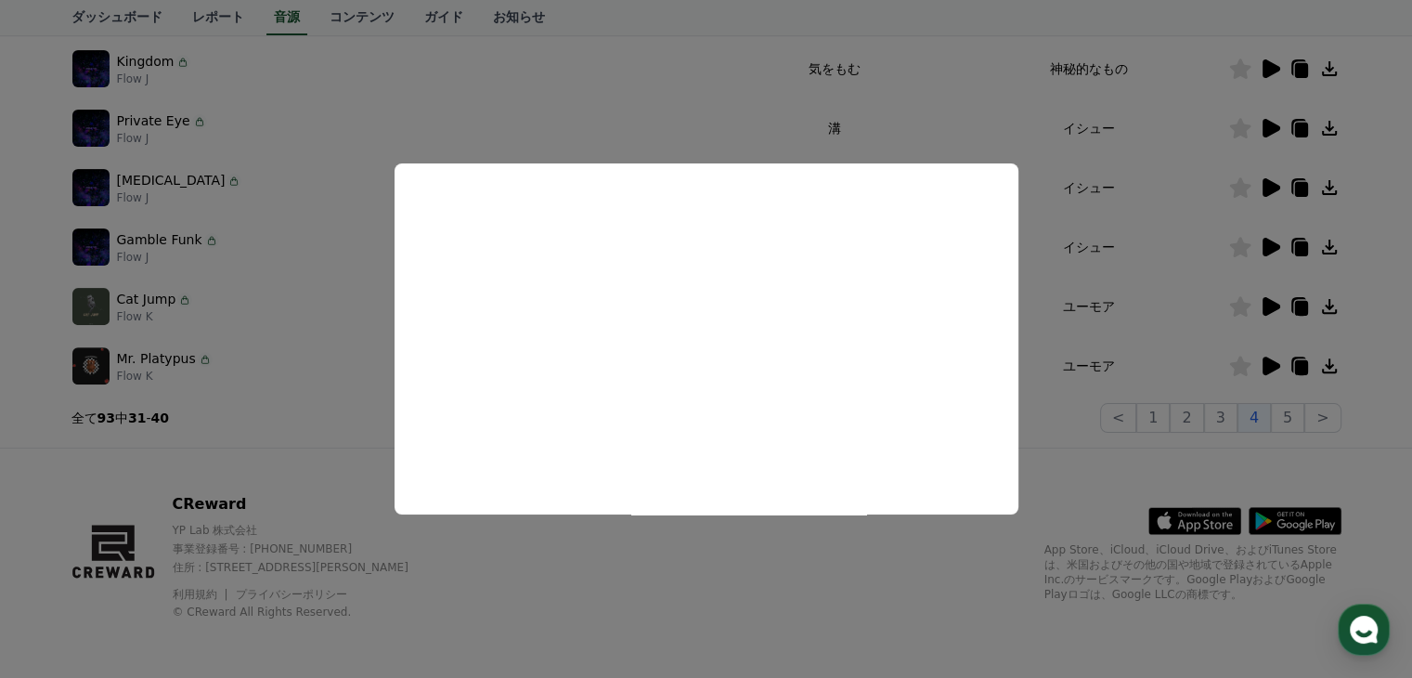
click at [1164, 345] on button "close modal" at bounding box center [706, 339] width 1412 height 678
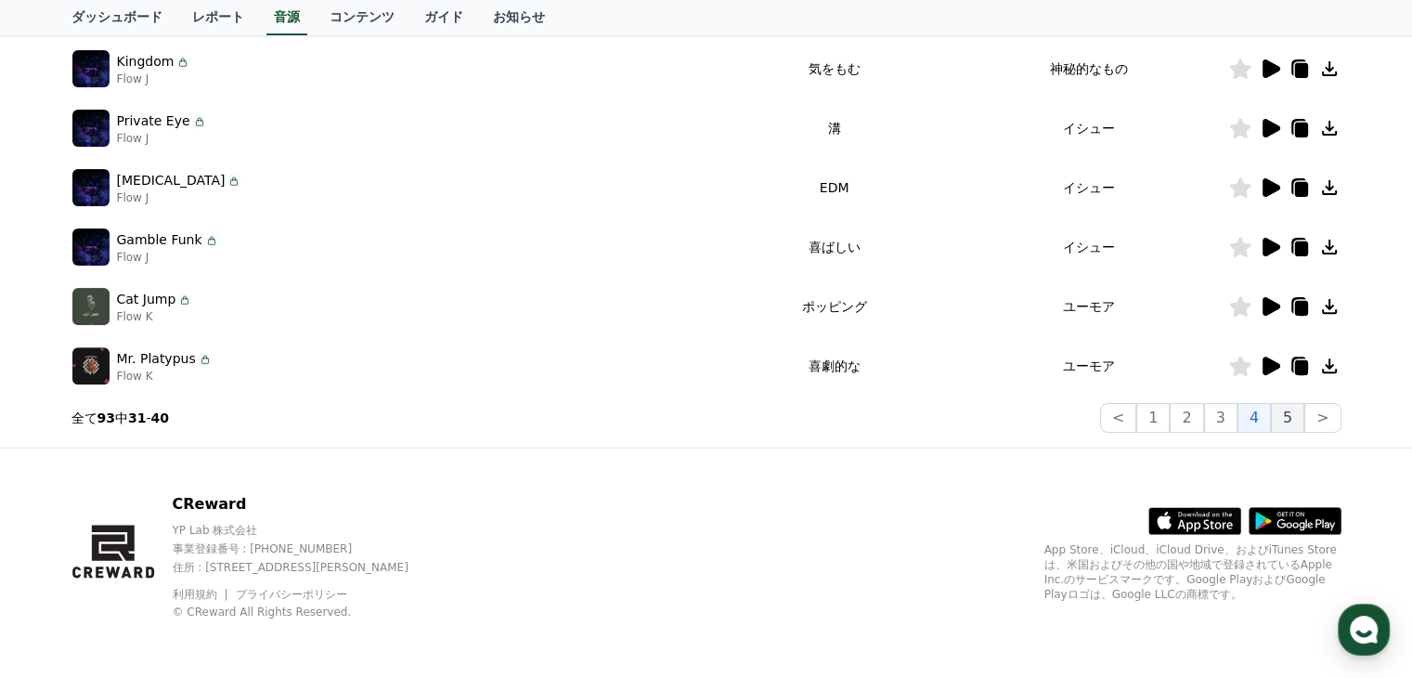
click at [1293, 422] on button "5" at bounding box center [1287, 418] width 33 height 30
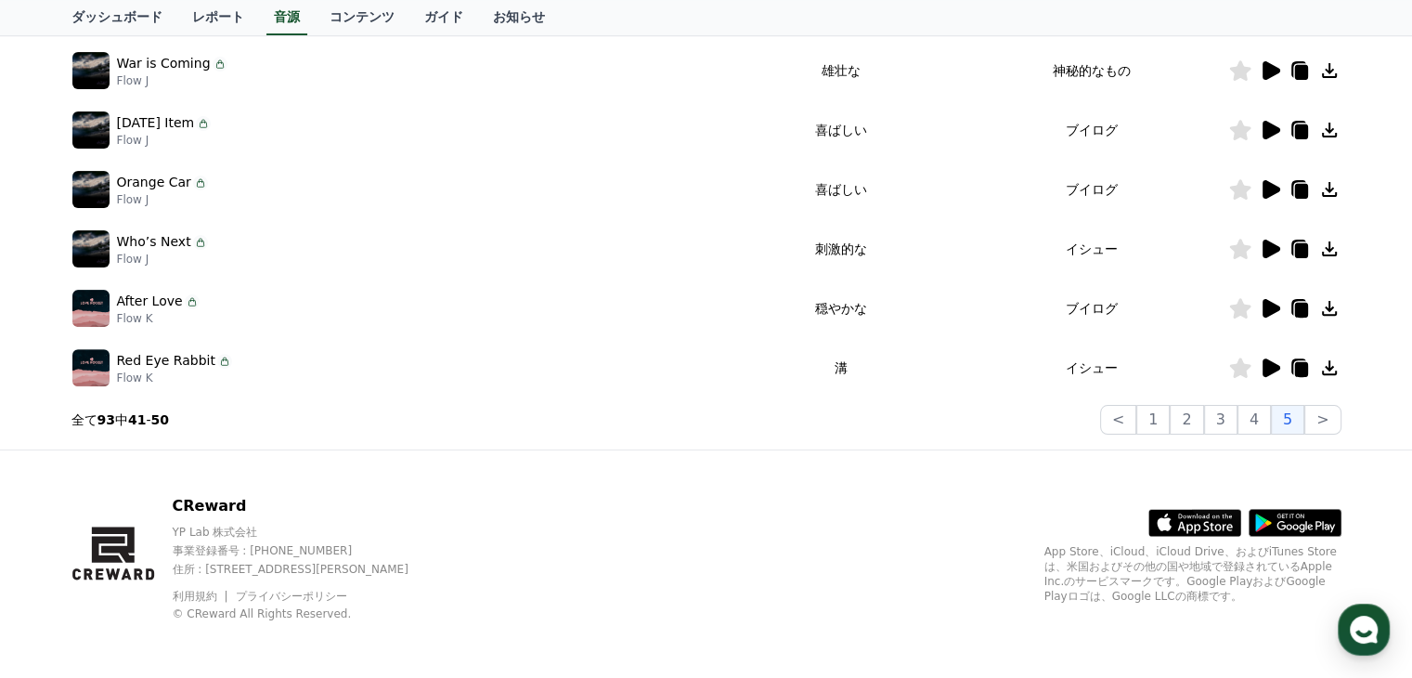
scroll to position [579, 0]
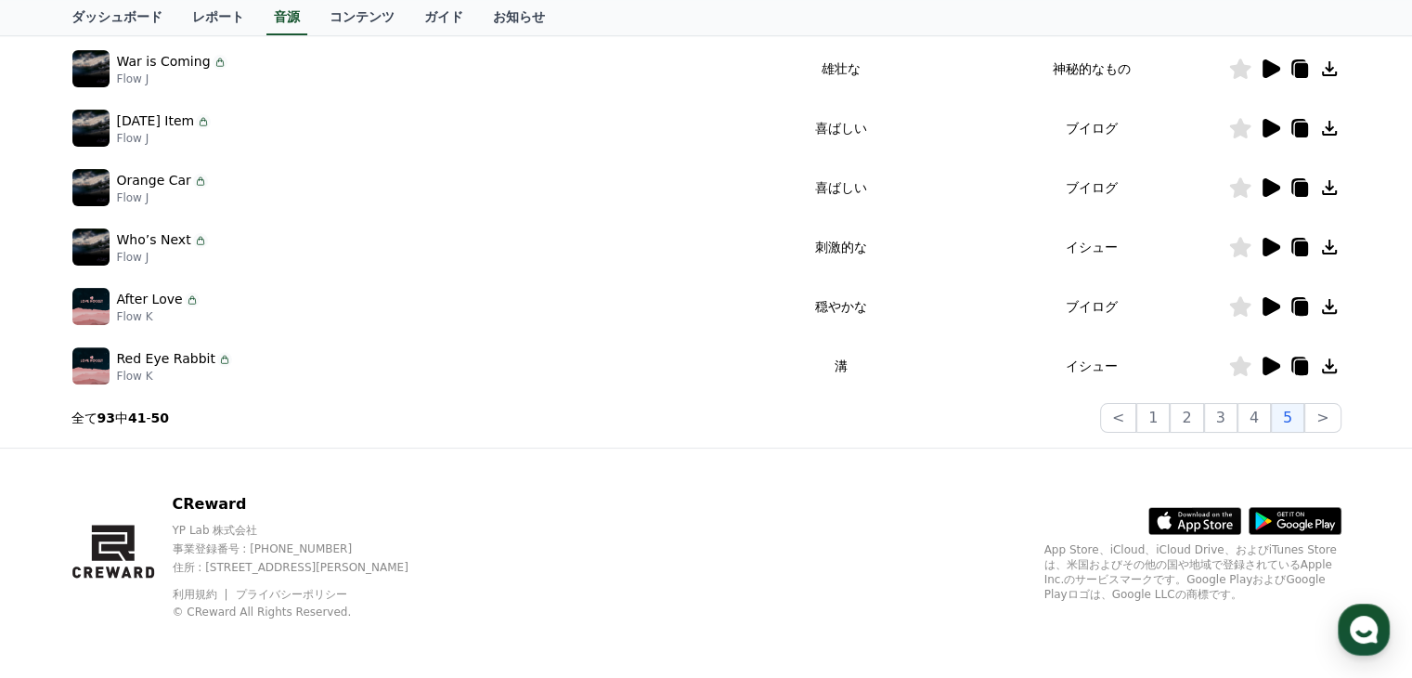
click at [1264, 305] on icon at bounding box center [1272, 306] width 18 height 19
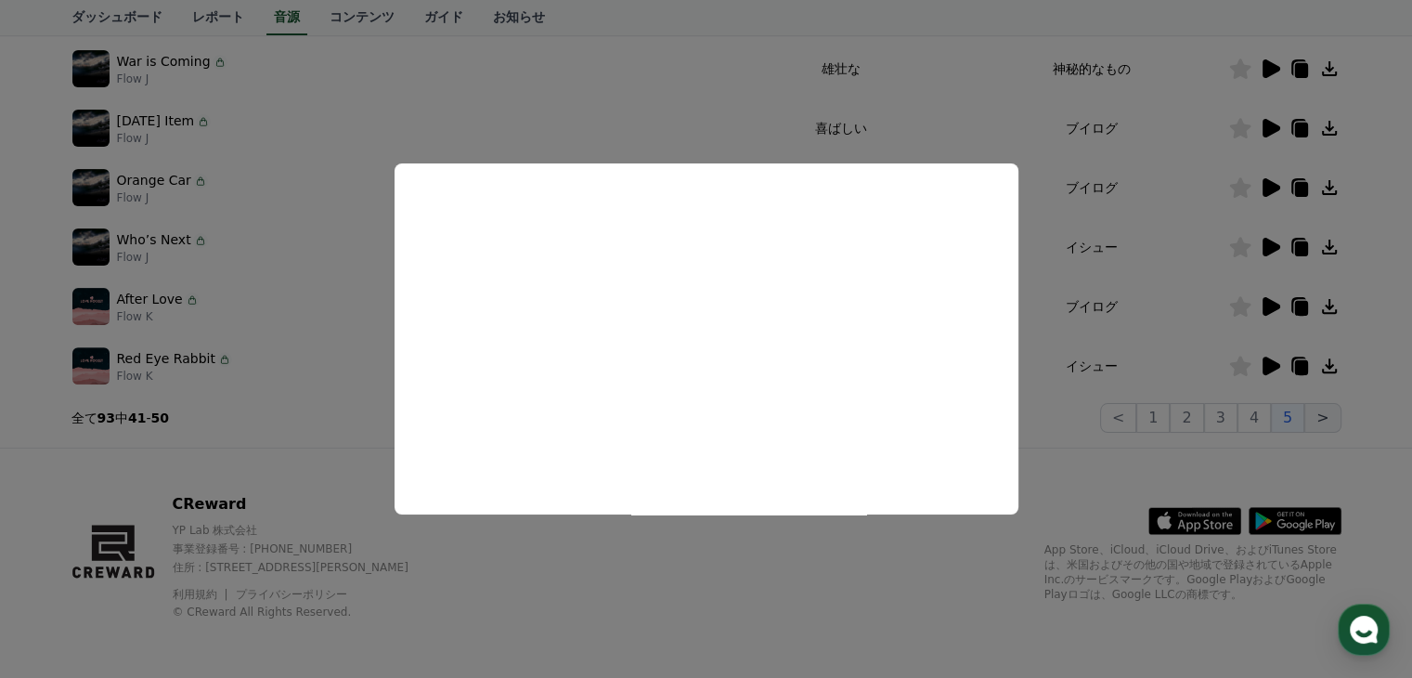
click at [1324, 414] on button "close modal" at bounding box center [706, 339] width 1412 height 678
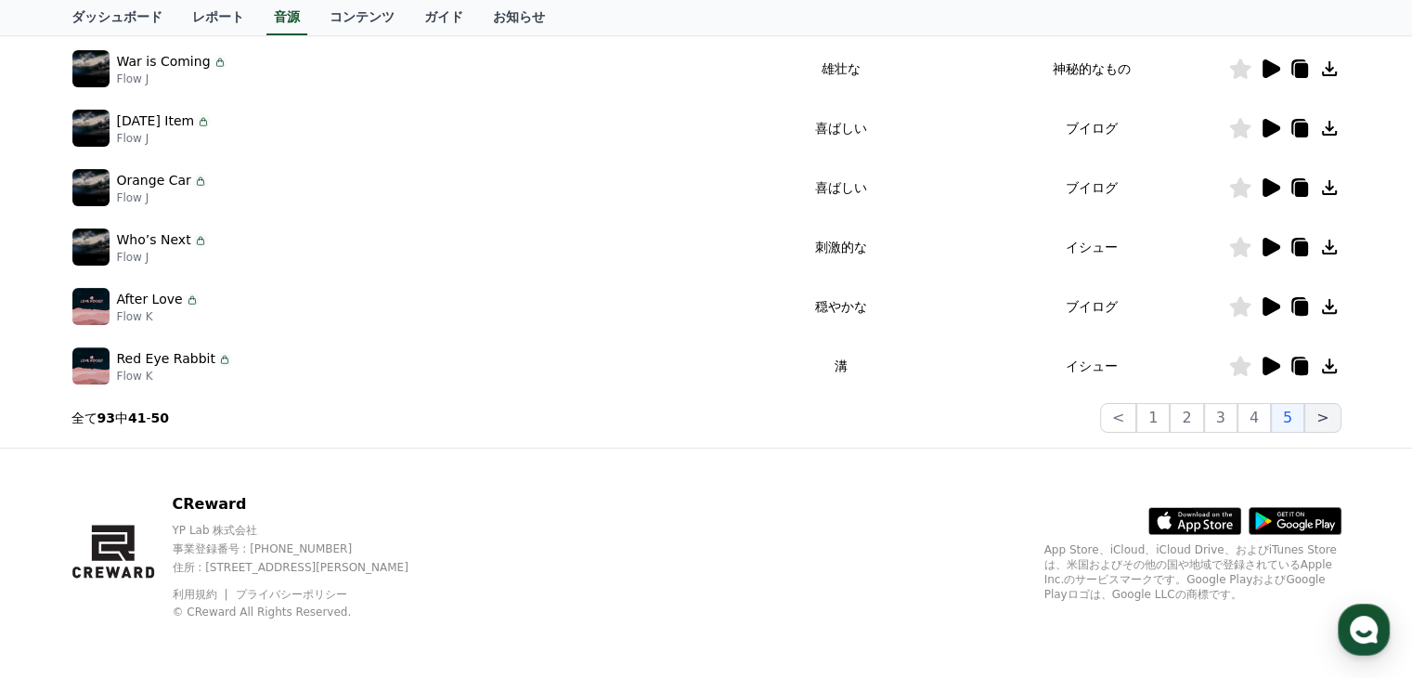
click at [1324, 414] on button ">" at bounding box center [1323, 418] width 36 height 30
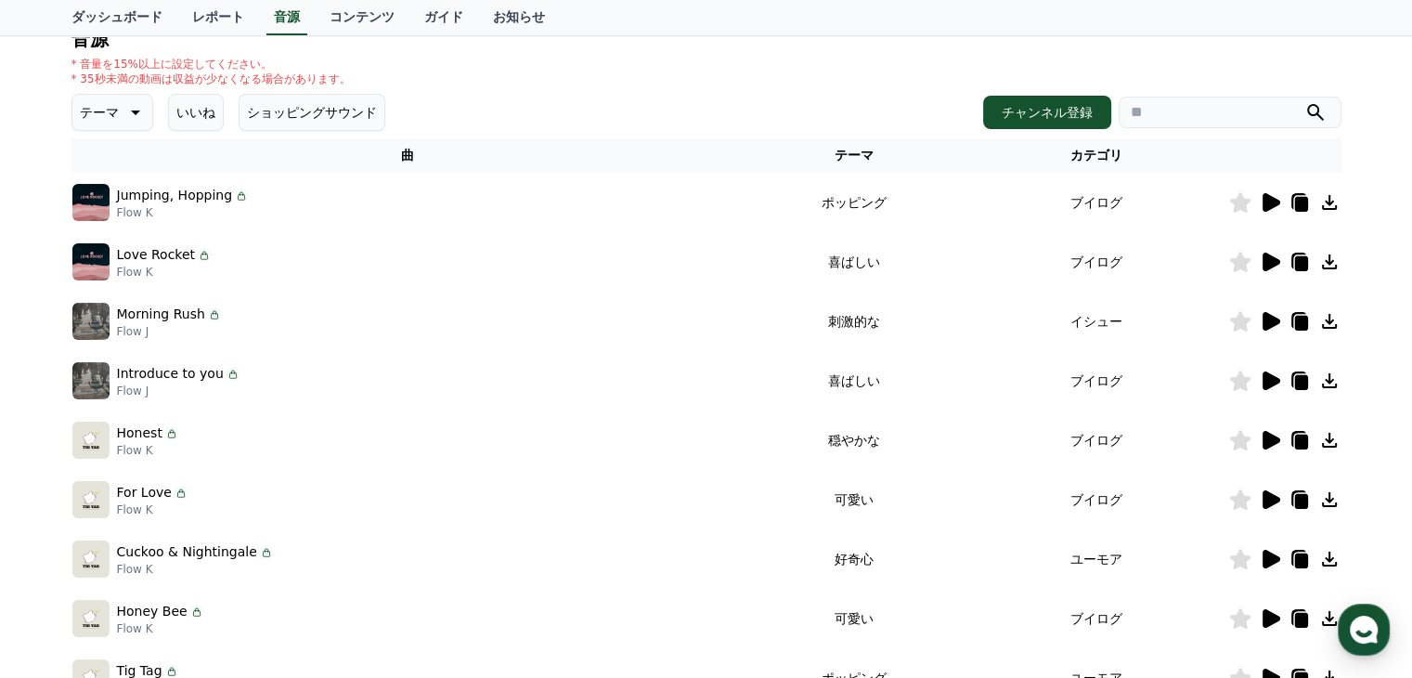
scroll to position [486, 0]
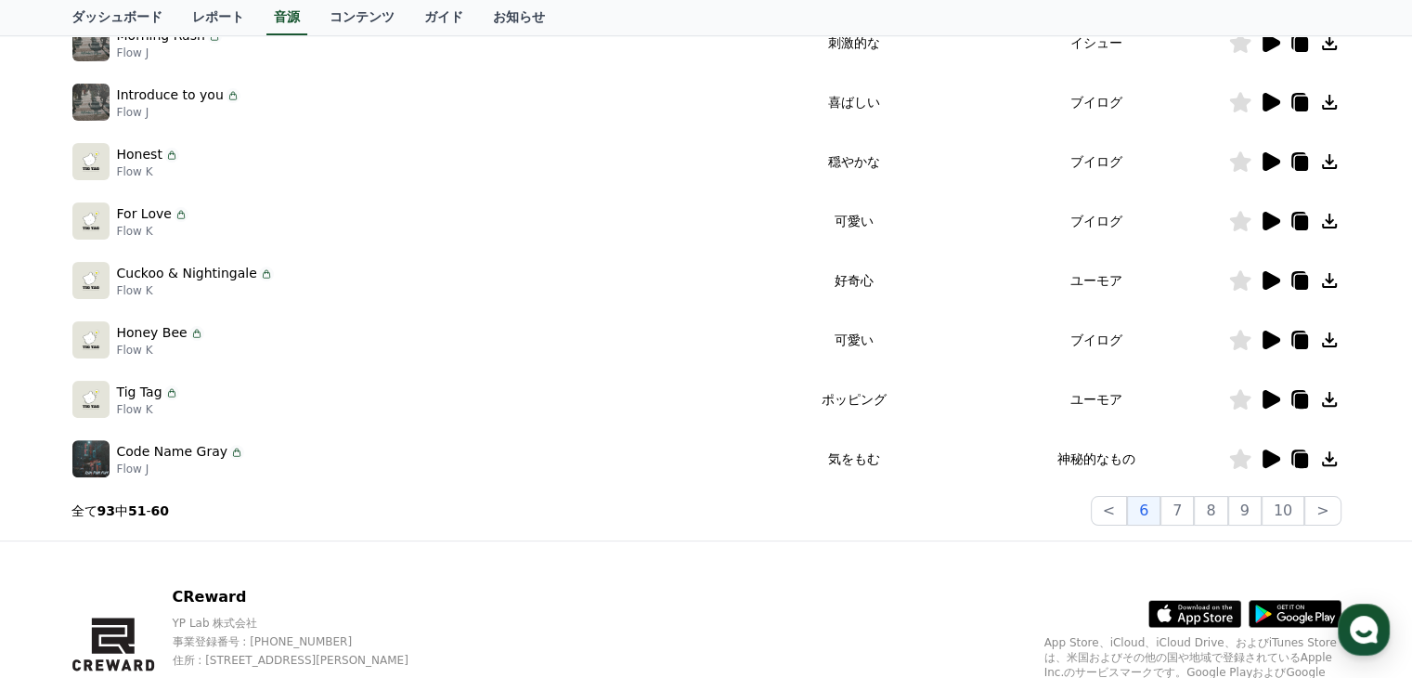
click at [1274, 157] on icon at bounding box center [1272, 161] width 18 height 19
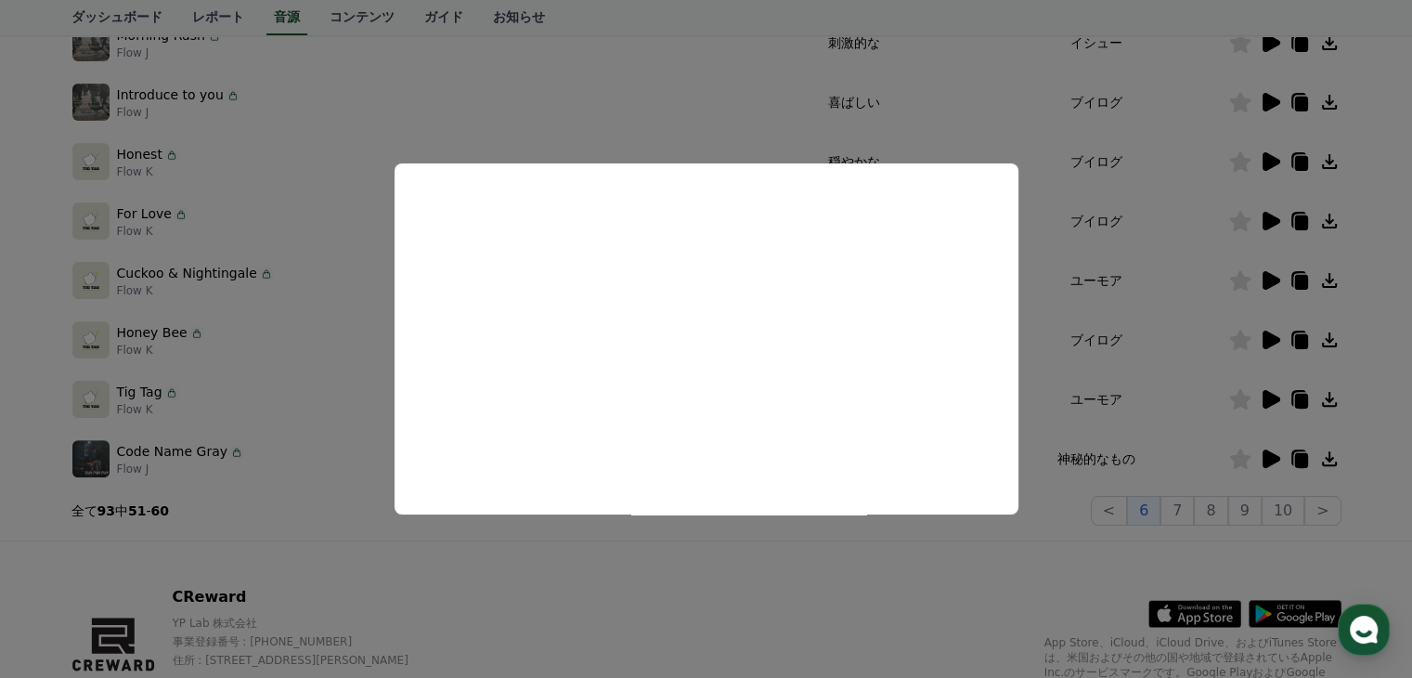
click at [1190, 506] on button "close modal" at bounding box center [706, 339] width 1412 height 678
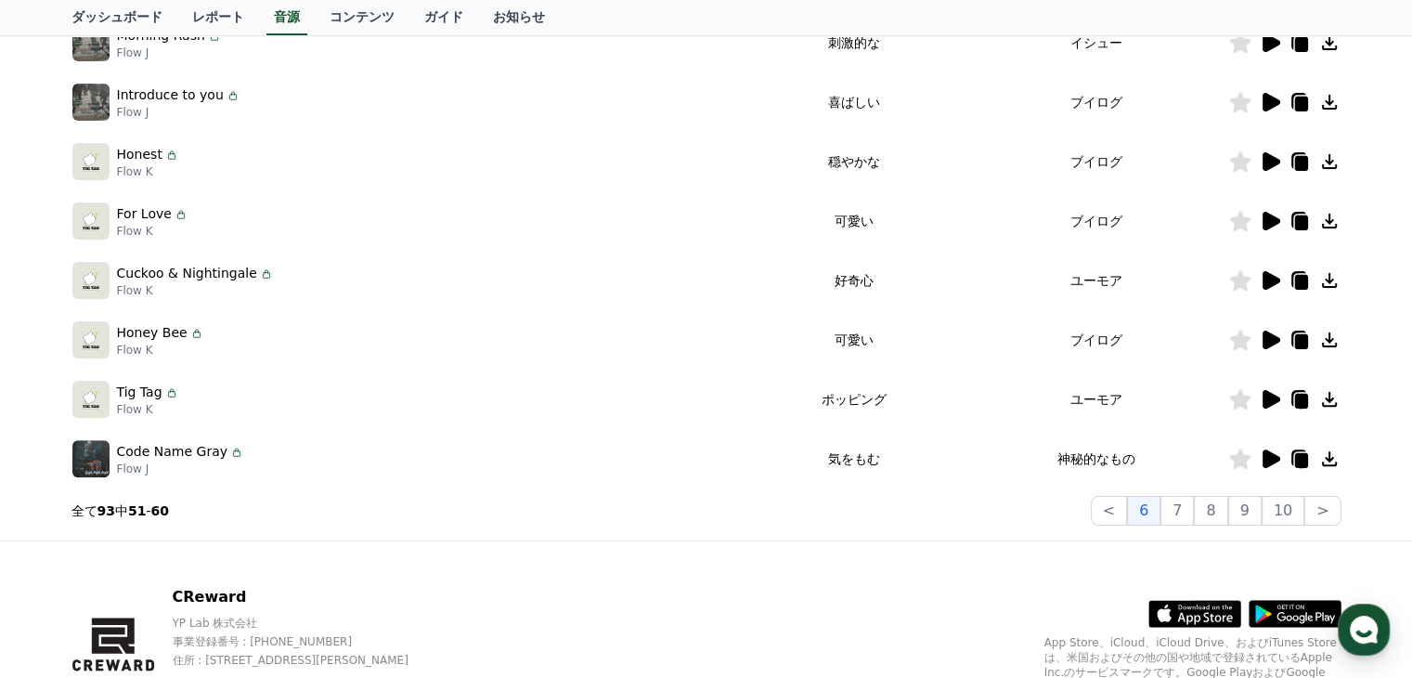
click at [1190, 506] on button "7" at bounding box center [1177, 511] width 33 height 30
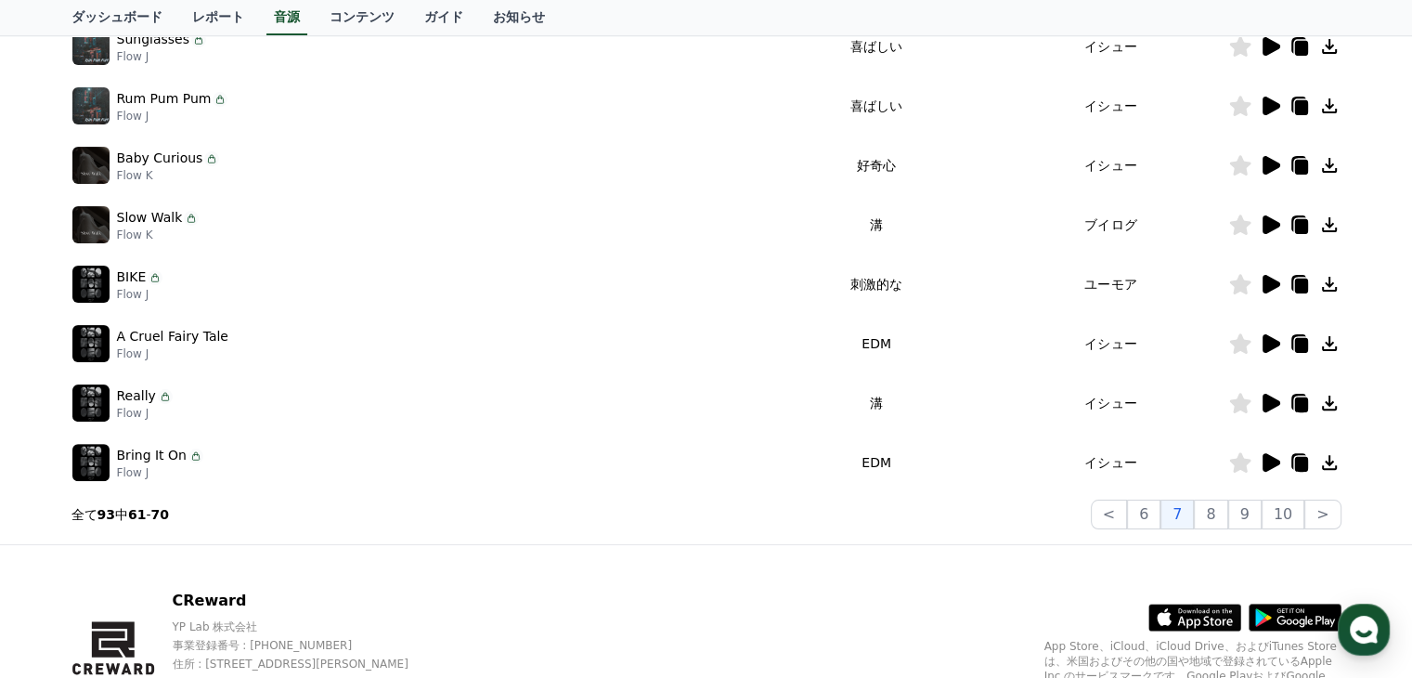
scroll to position [579, 0]
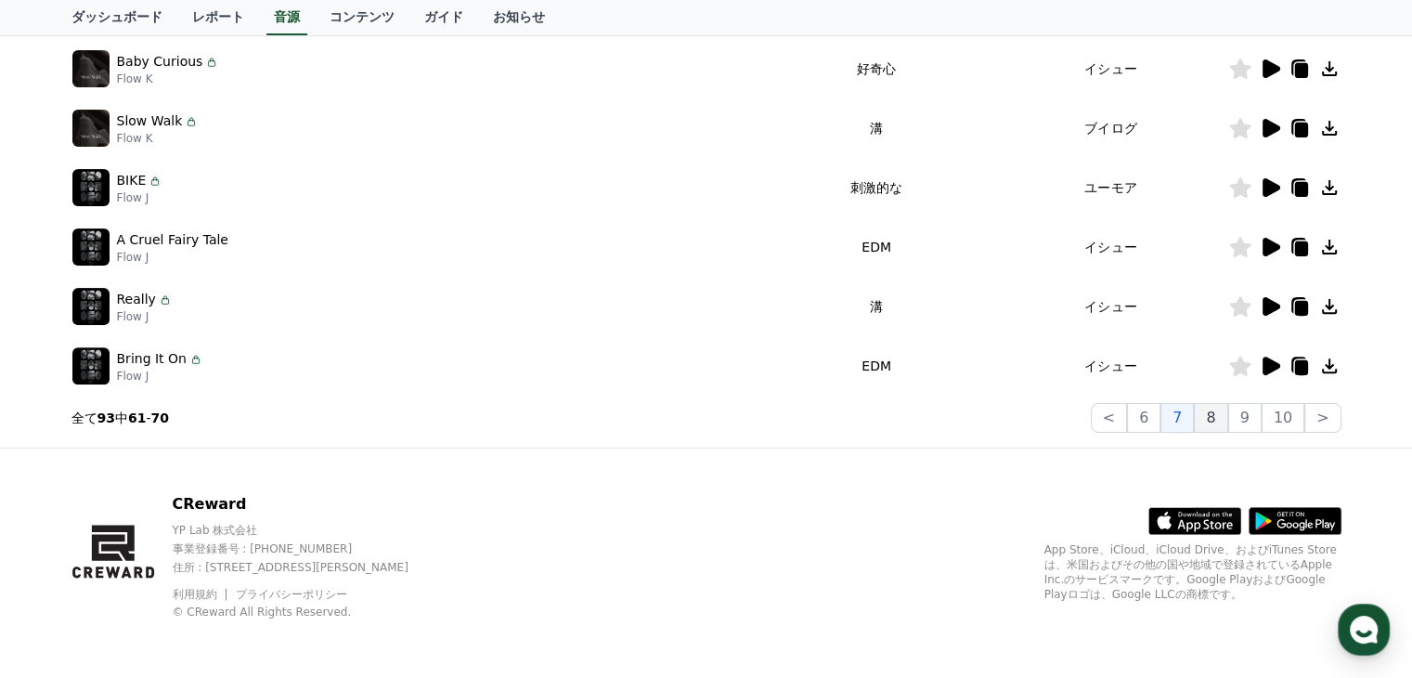
click at [1226, 420] on button "8" at bounding box center [1210, 418] width 33 height 30
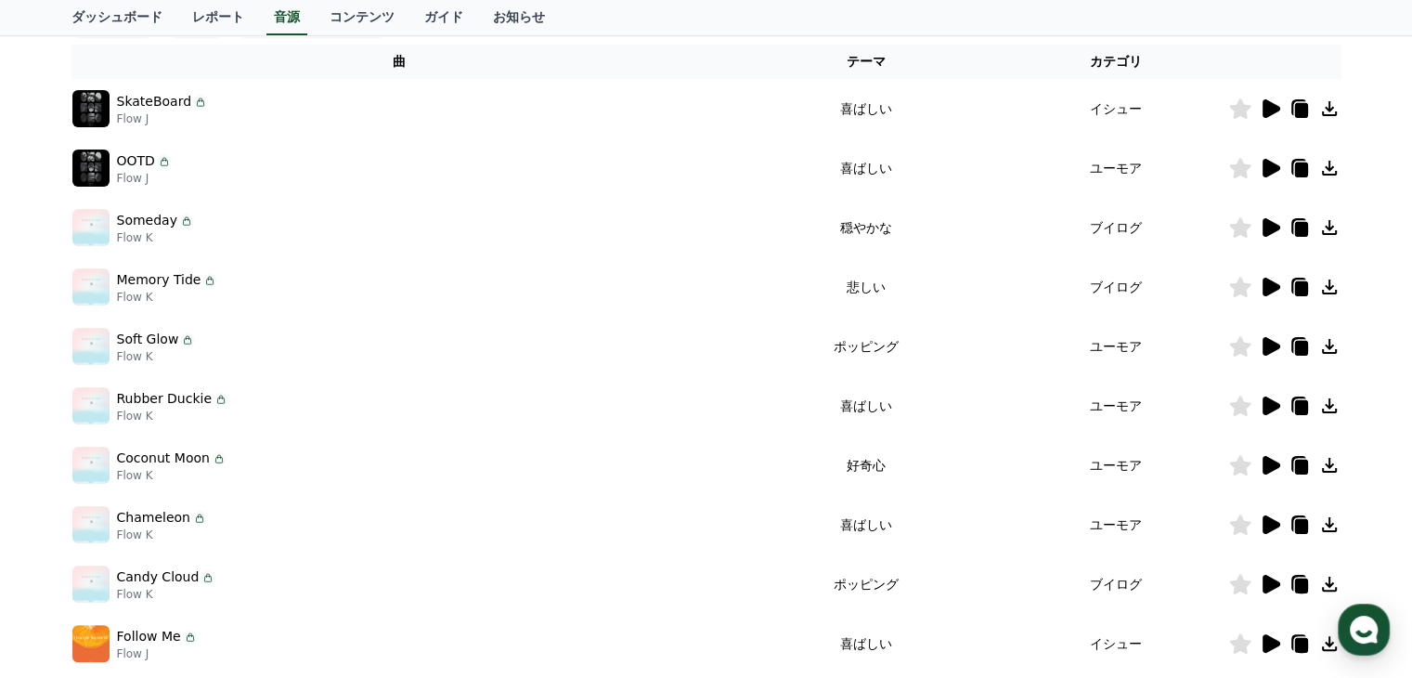
scroll to position [300, 0]
click at [1267, 224] on icon at bounding box center [1272, 228] width 18 height 19
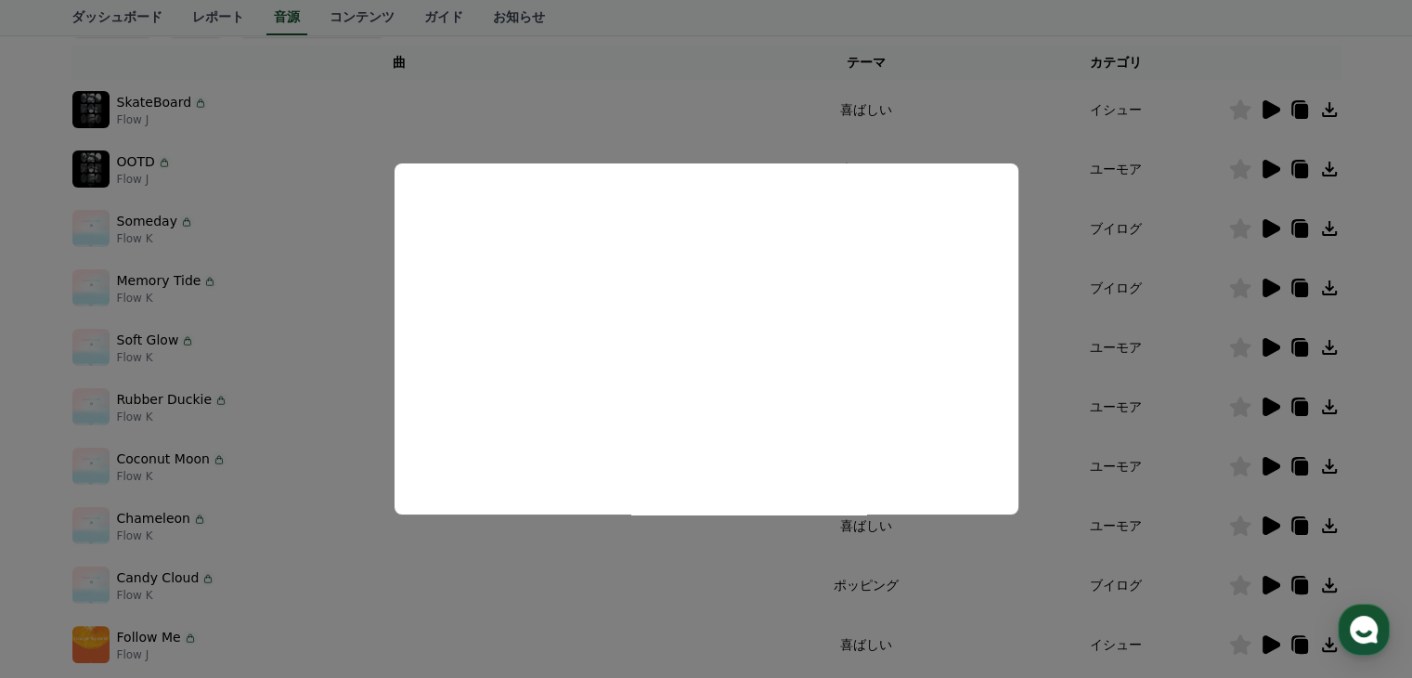
click at [1041, 421] on button "close modal" at bounding box center [706, 339] width 1412 height 678
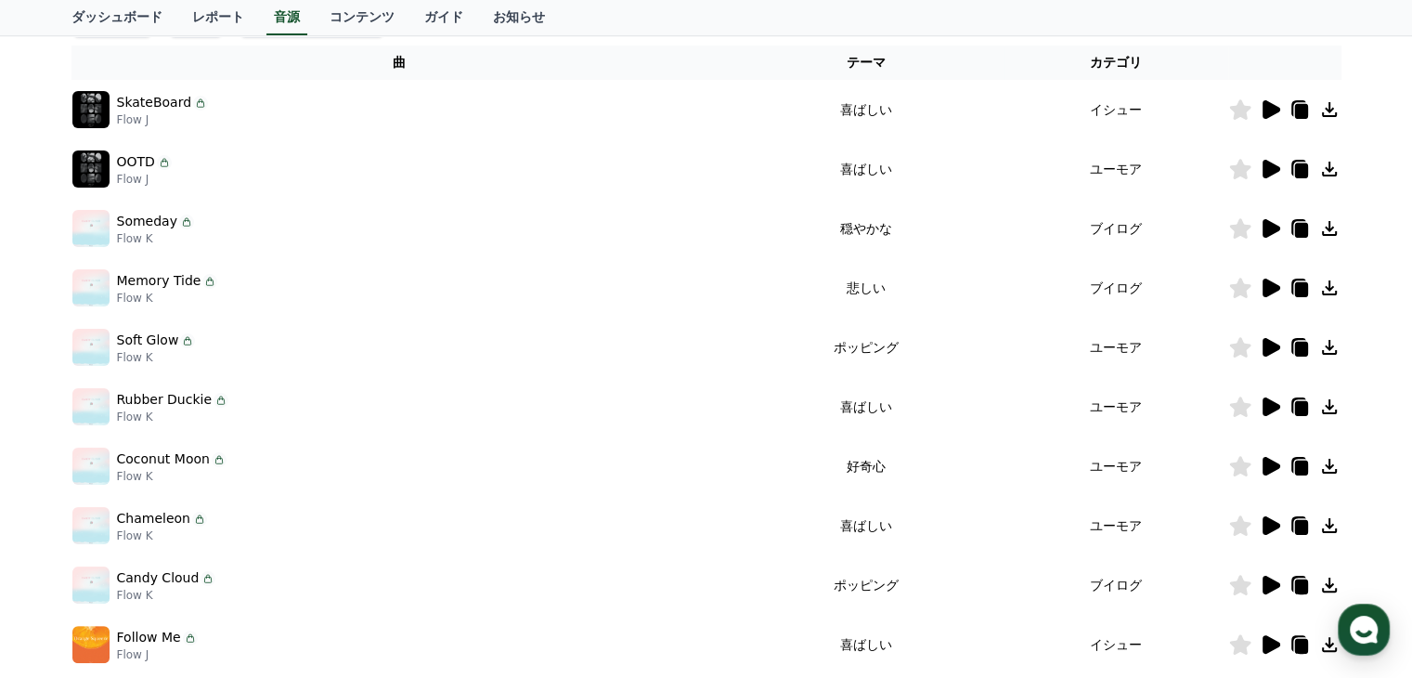
scroll to position [579, 0]
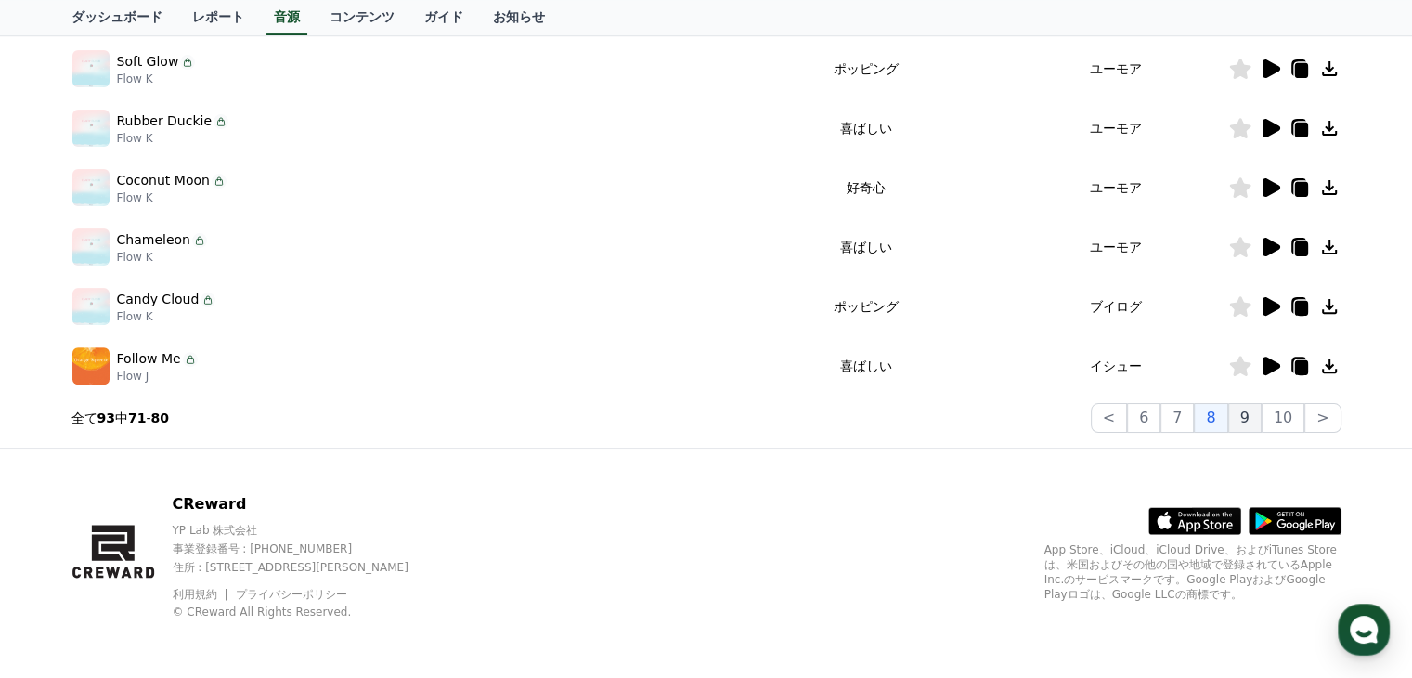
click at [1252, 421] on button "9" at bounding box center [1245, 418] width 33 height 30
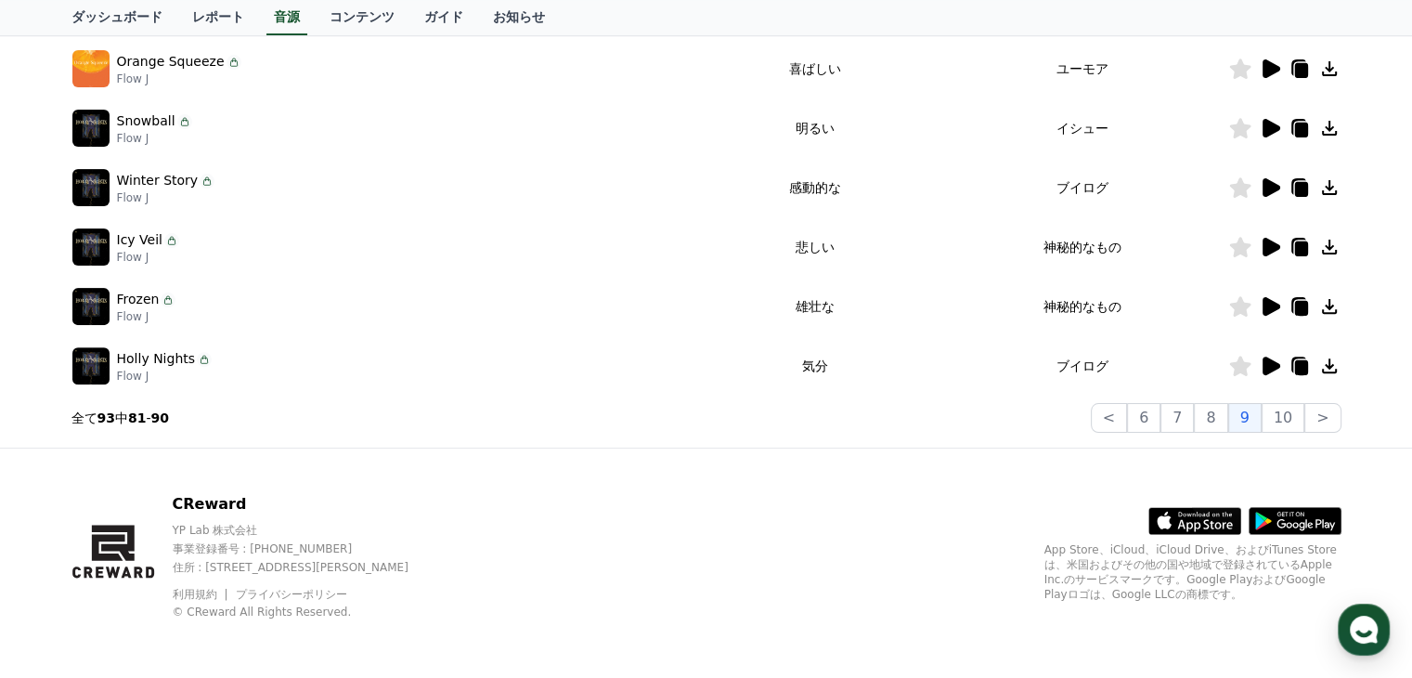
click at [1267, 189] on icon at bounding box center [1272, 187] width 18 height 19
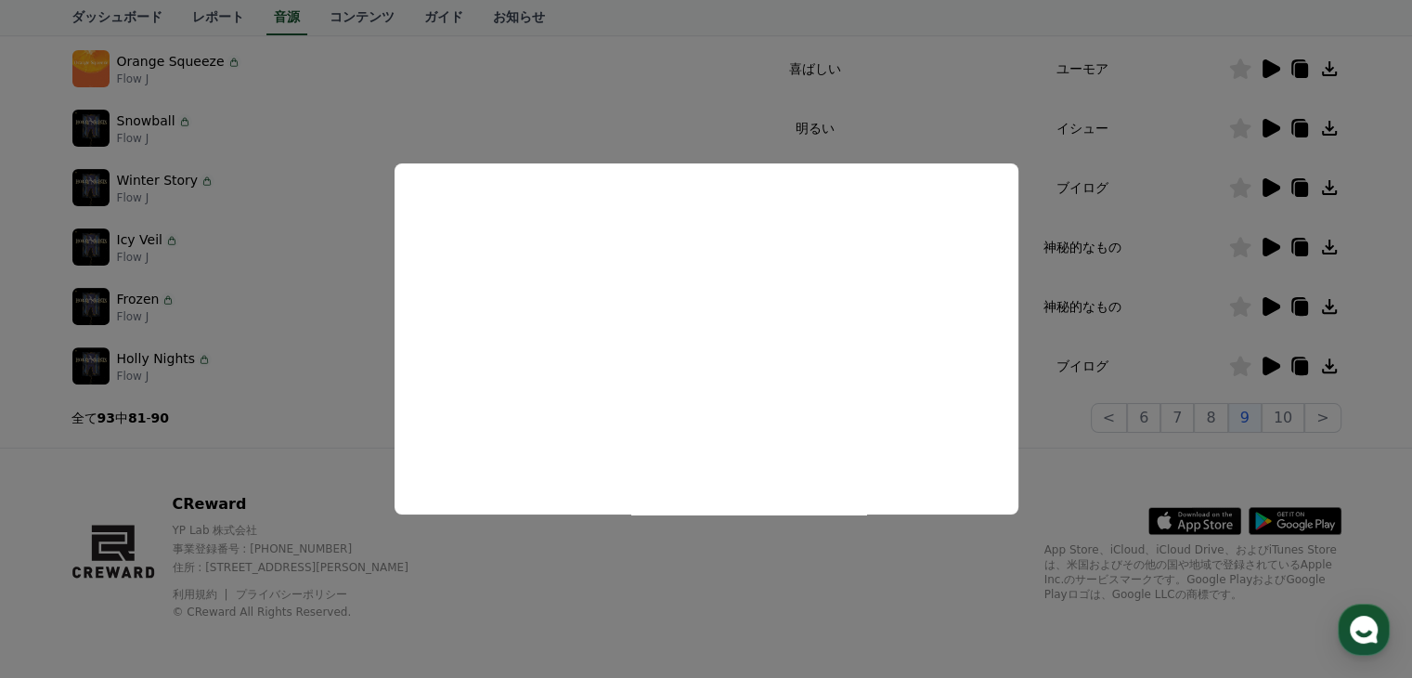
click at [1183, 298] on button "close modal" at bounding box center [706, 339] width 1412 height 678
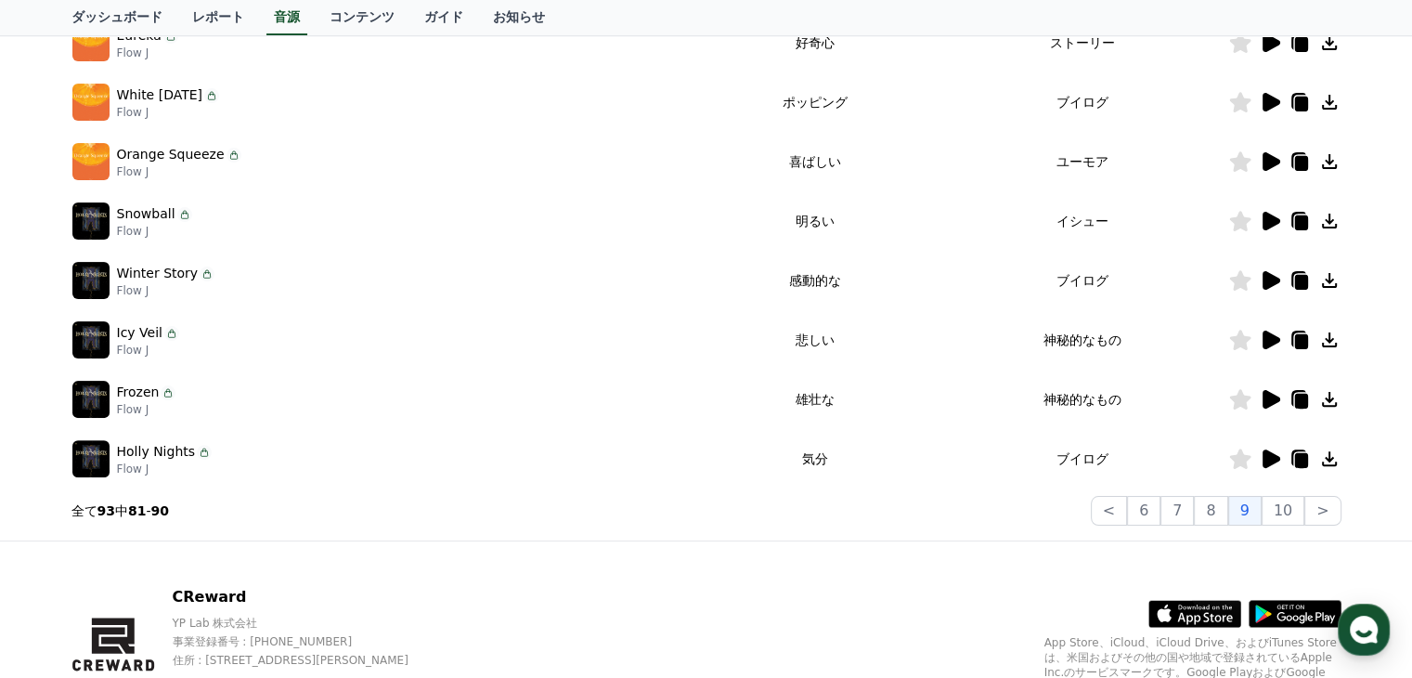
scroll to position [579, 0]
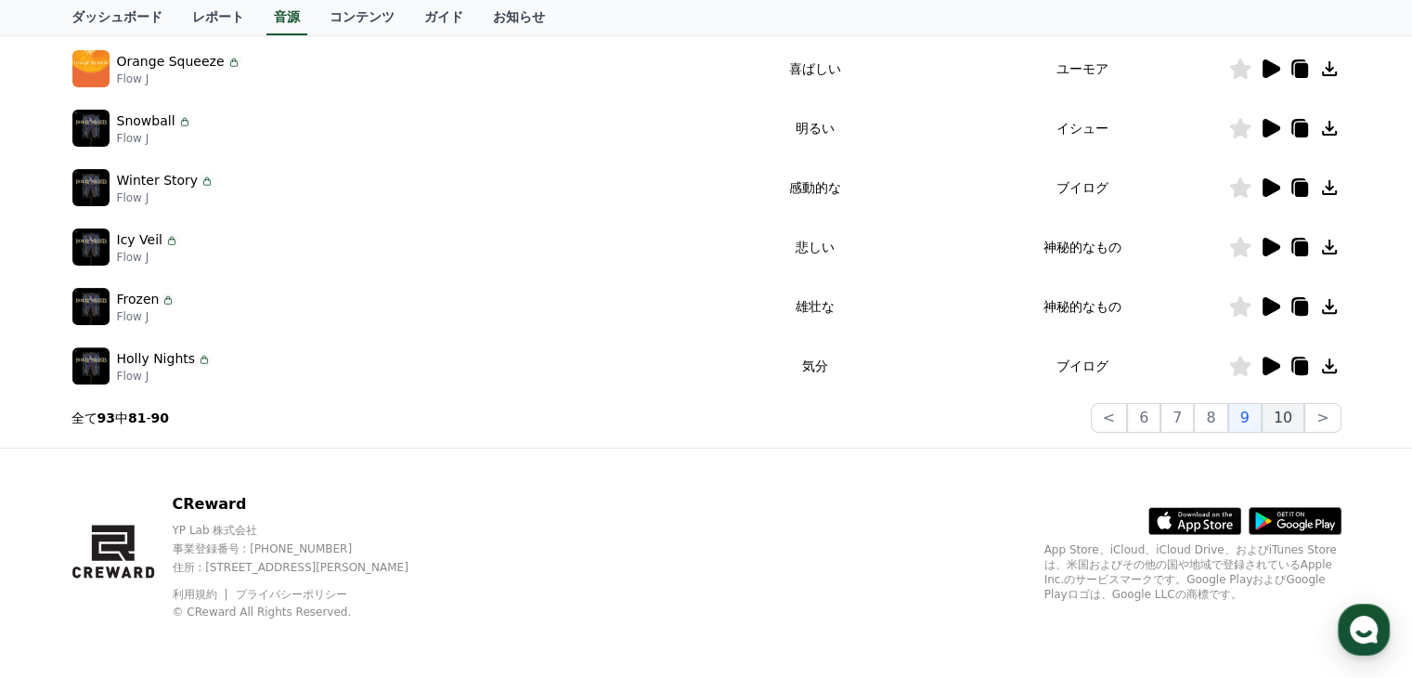
click at [1300, 422] on button "10" at bounding box center [1283, 418] width 43 height 30
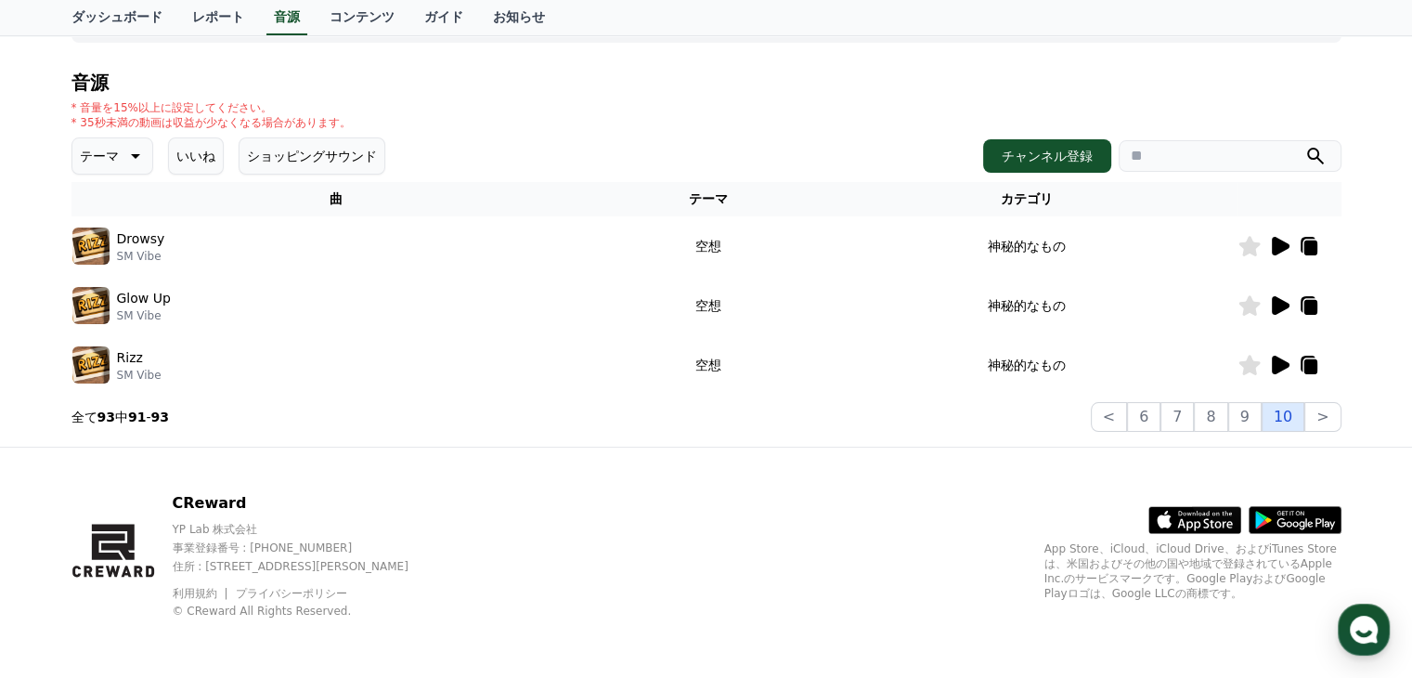
scroll to position [163, 0]
click at [1280, 248] on icon at bounding box center [1281, 247] width 18 height 19
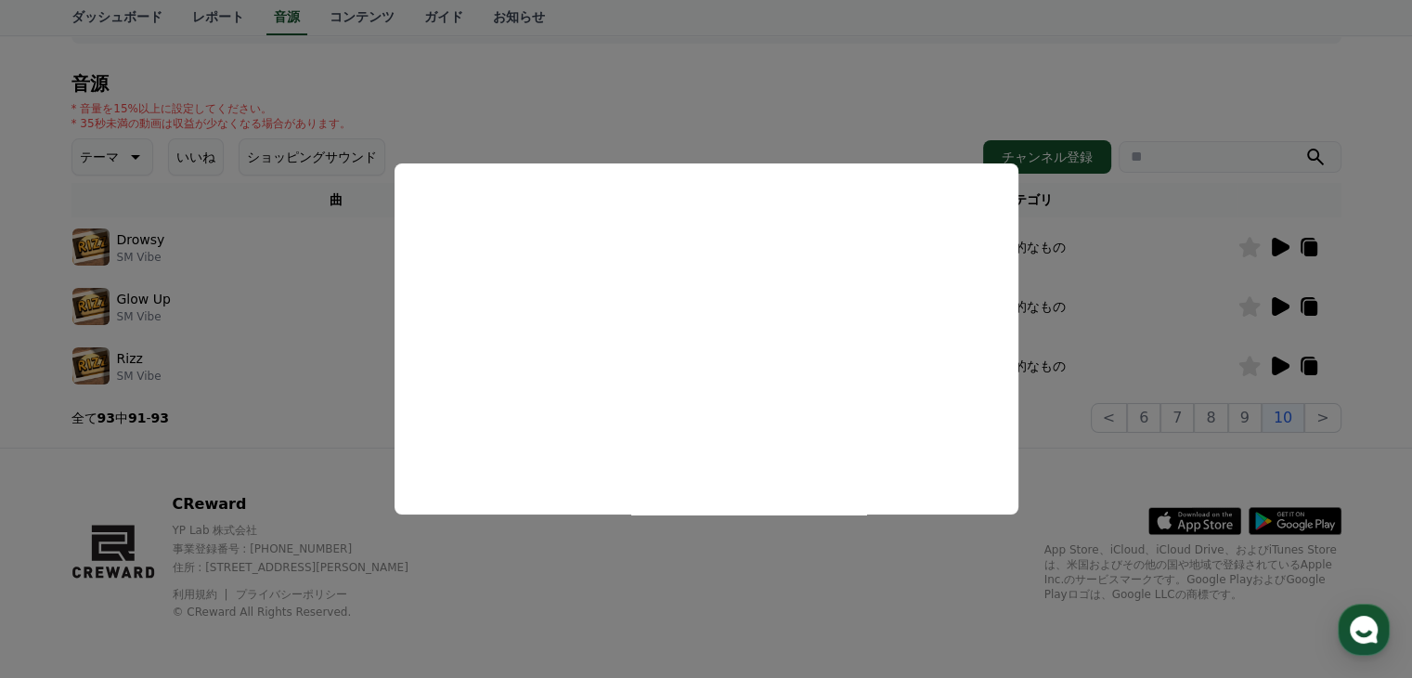
click at [1170, 314] on button "close modal" at bounding box center [706, 339] width 1412 height 678
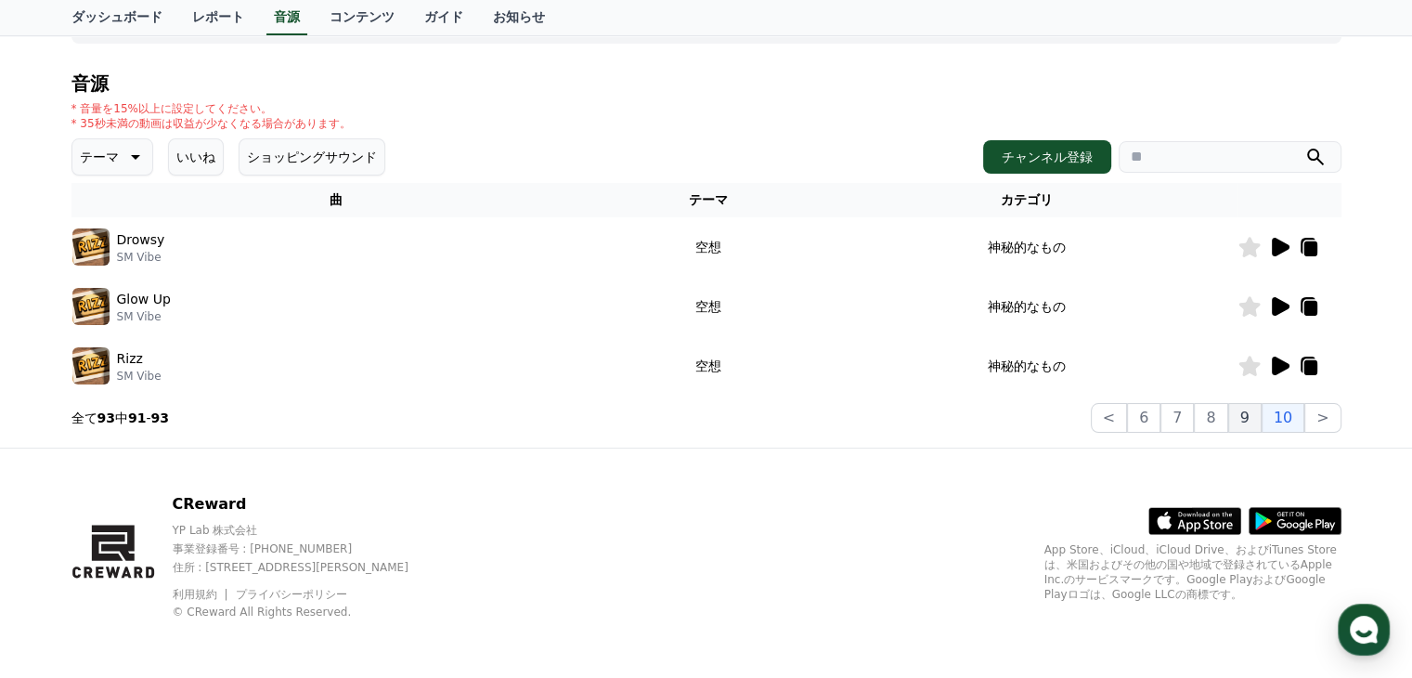
click at [1256, 415] on button "9" at bounding box center [1245, 418] width 33 height 30
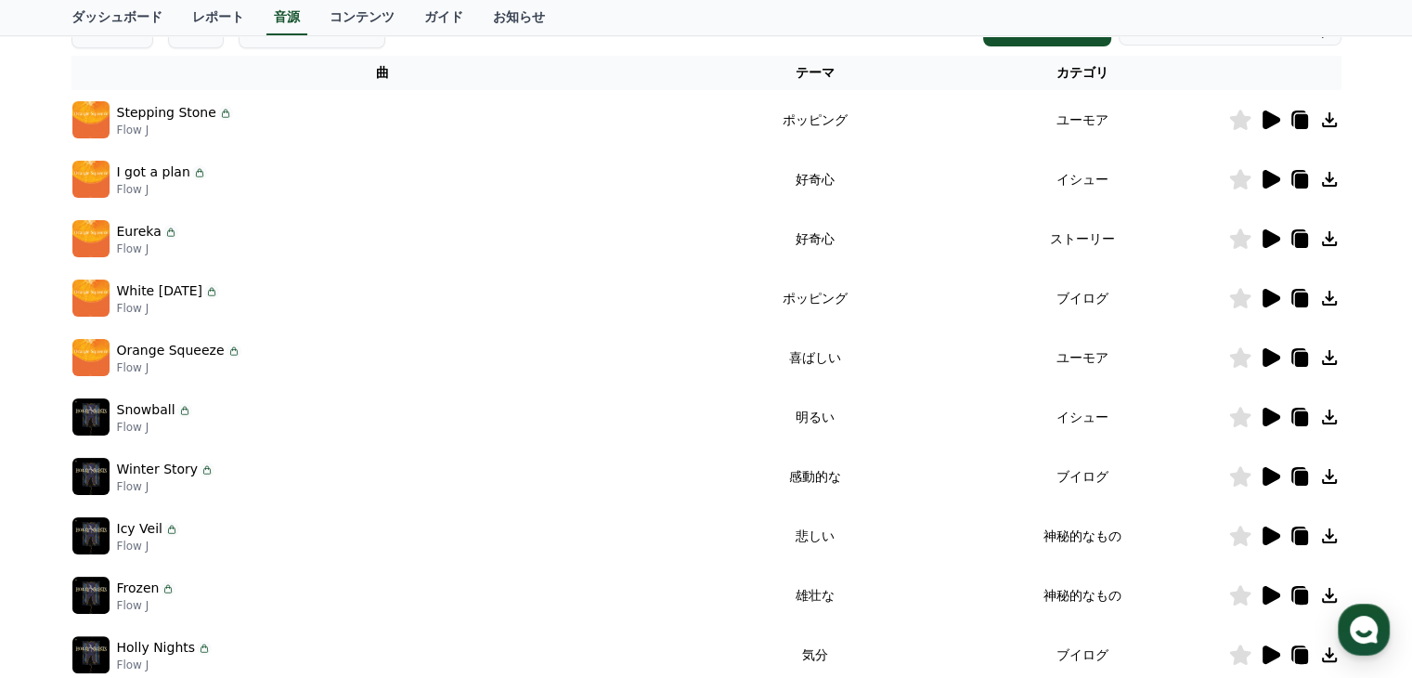
scroll to position [441, 0]
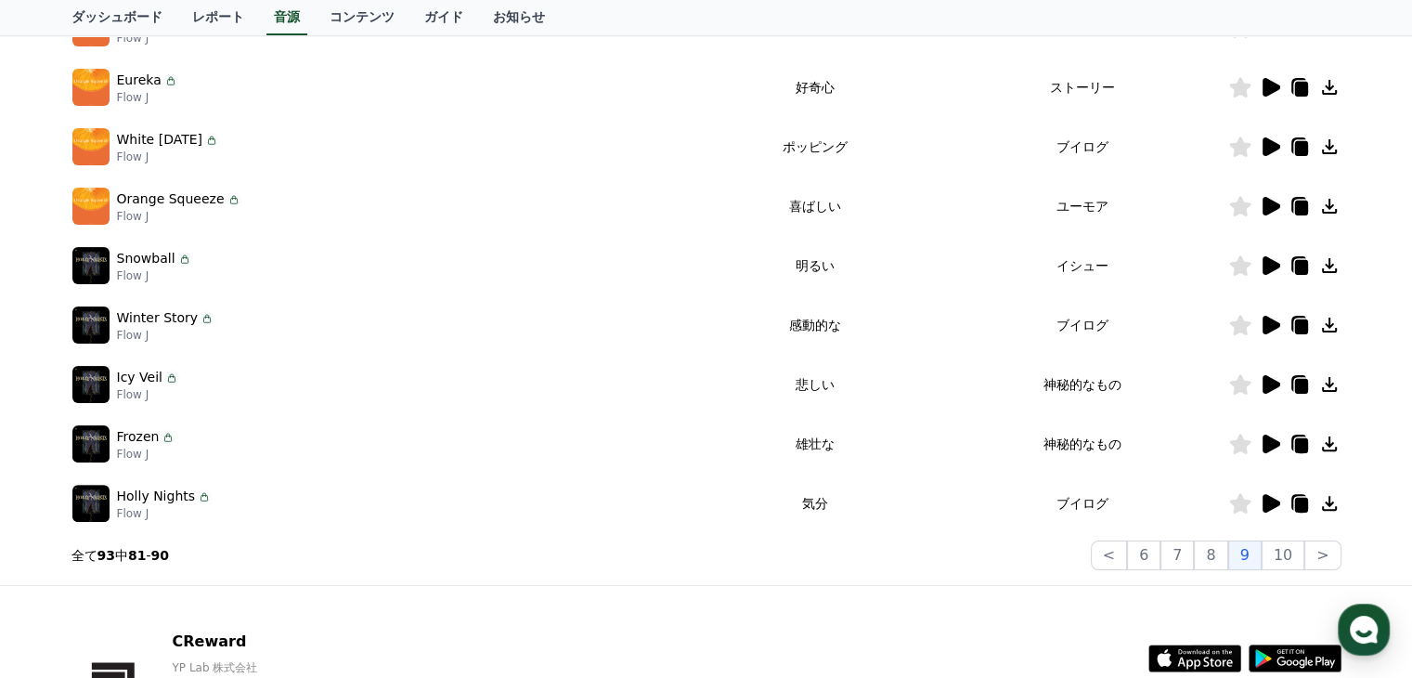
click at [1268, 324] on icon at bounding box center [1272, 325] width 18 height 19
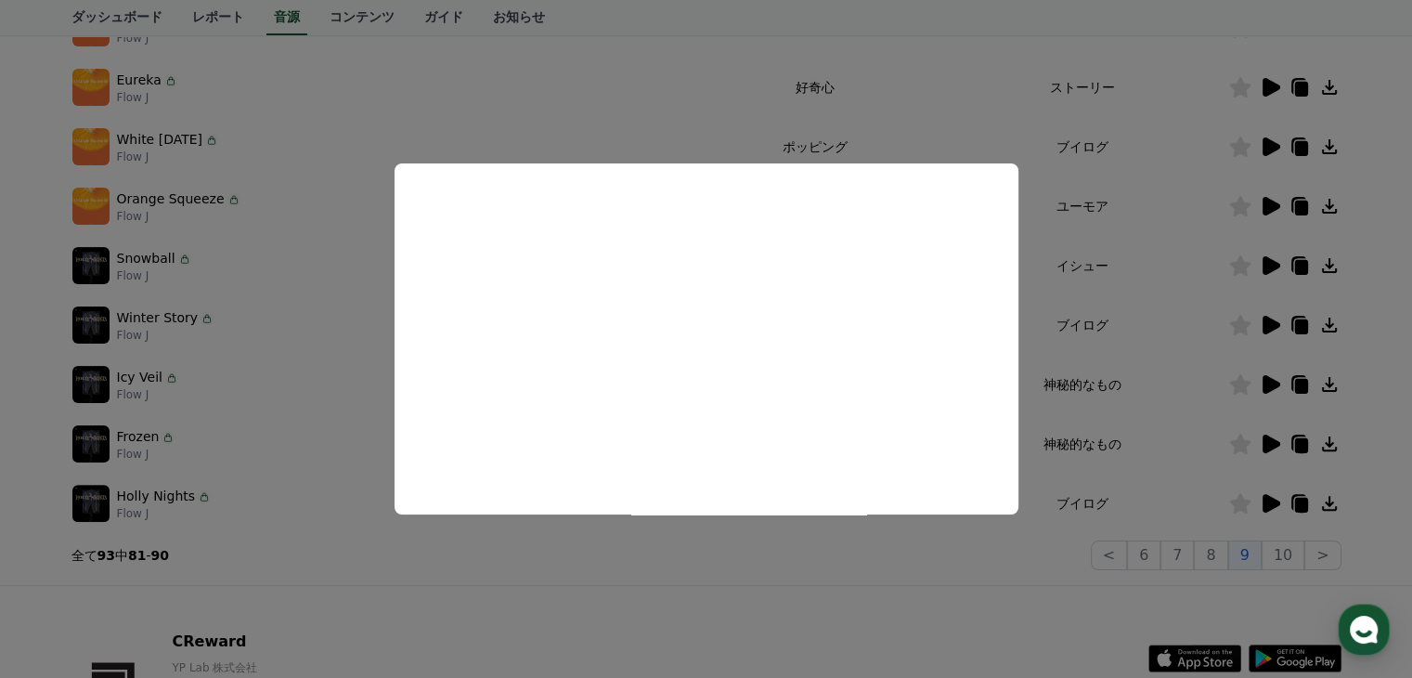
click at [1126, 558] on button "close modal" at bounding box center [706, 339] width 1412 height 678
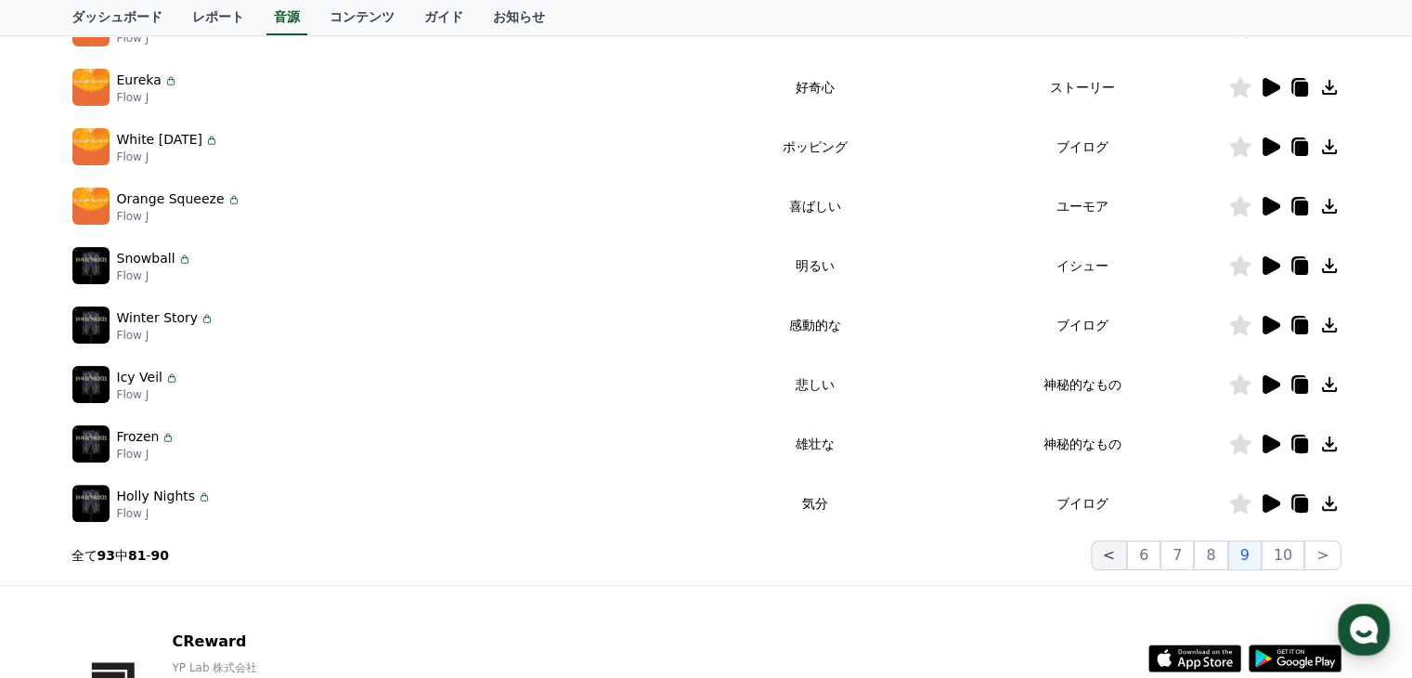
click at [1122, 558] on button "<" at bounding box center [1109, 555] width 36 height 30
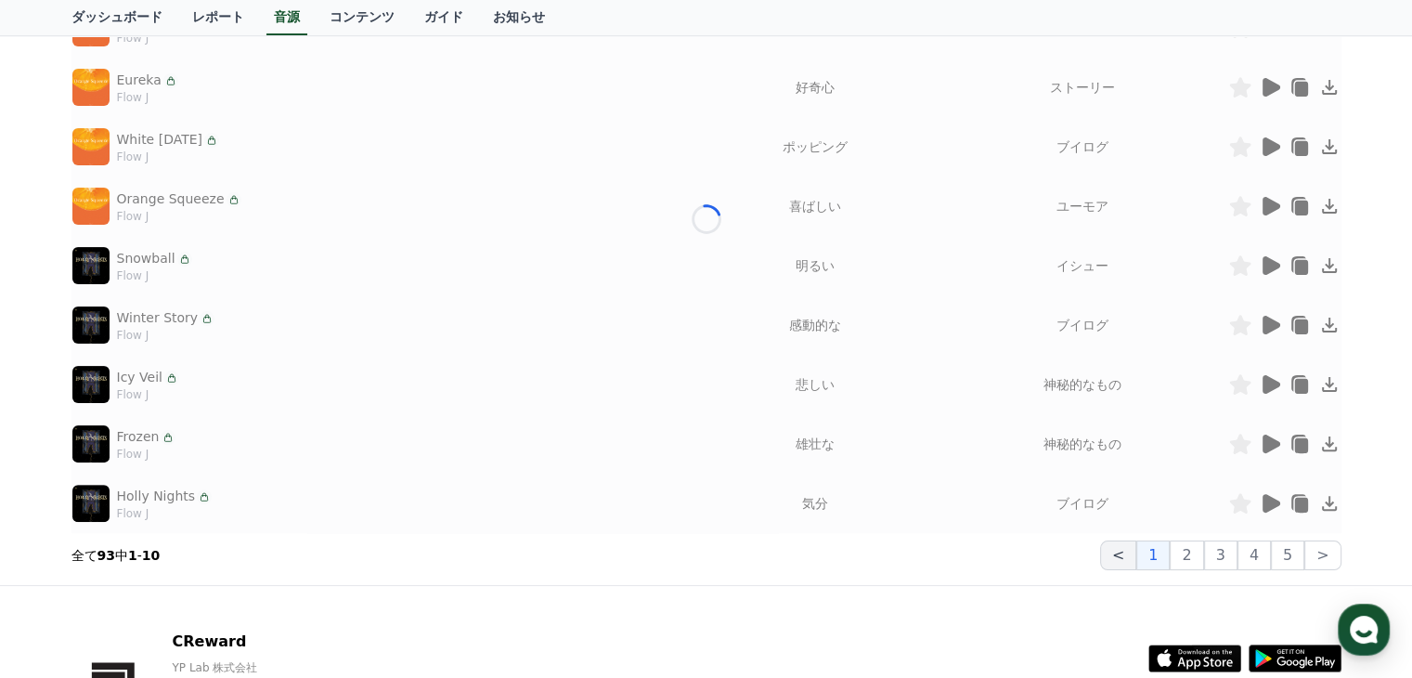
click at [1122, 560] on button "<" at bounding box center [1118, 555] width 36 height 30
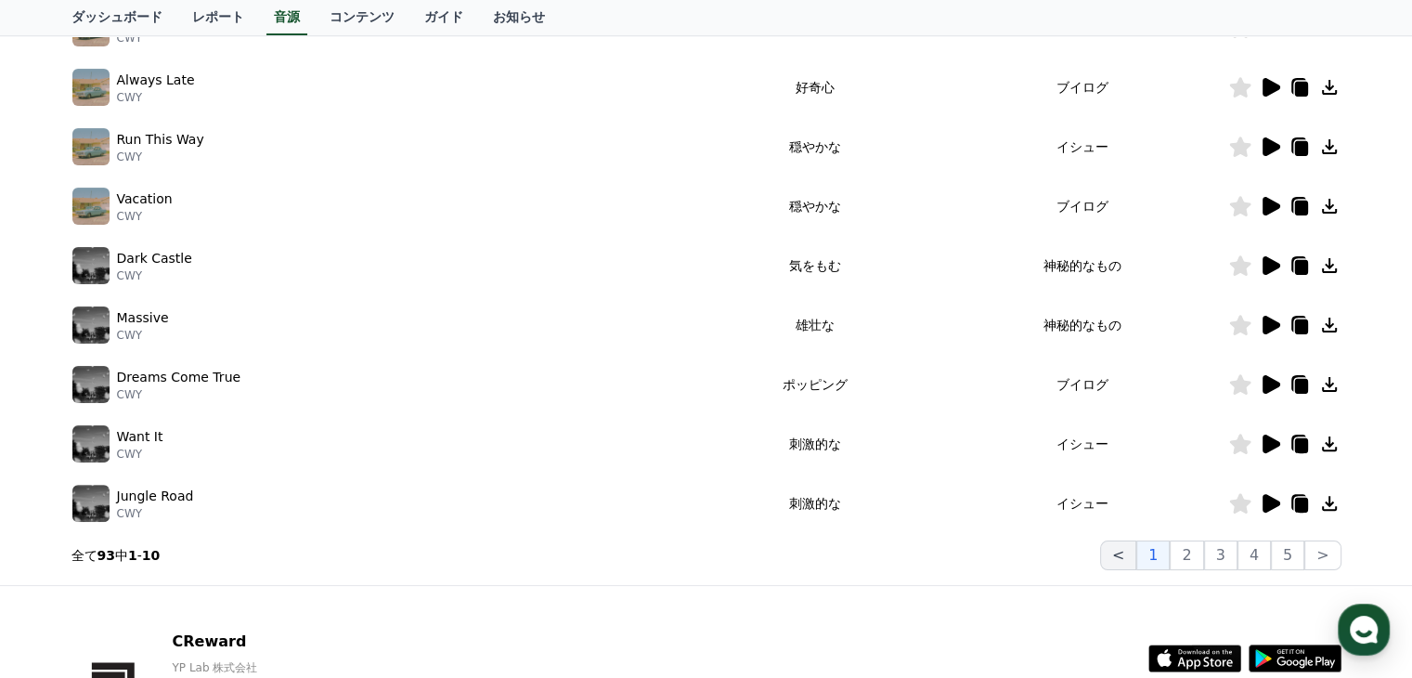
click at [1122, 560] on button "<" at bounding box center [1118, 555] width 36 height 30
click at [1201, 562] on button "2" at bounding box center [1186, 555] width 33 height 30
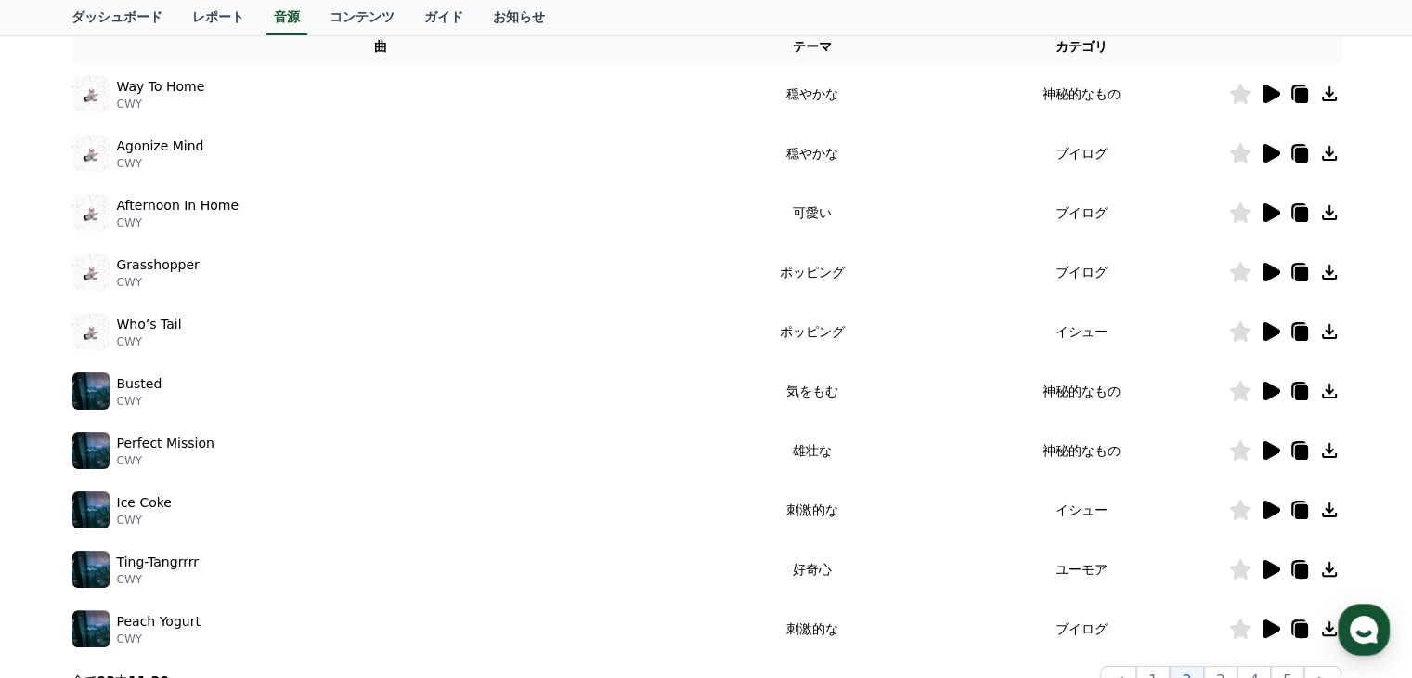
scroll to position [163, 0]
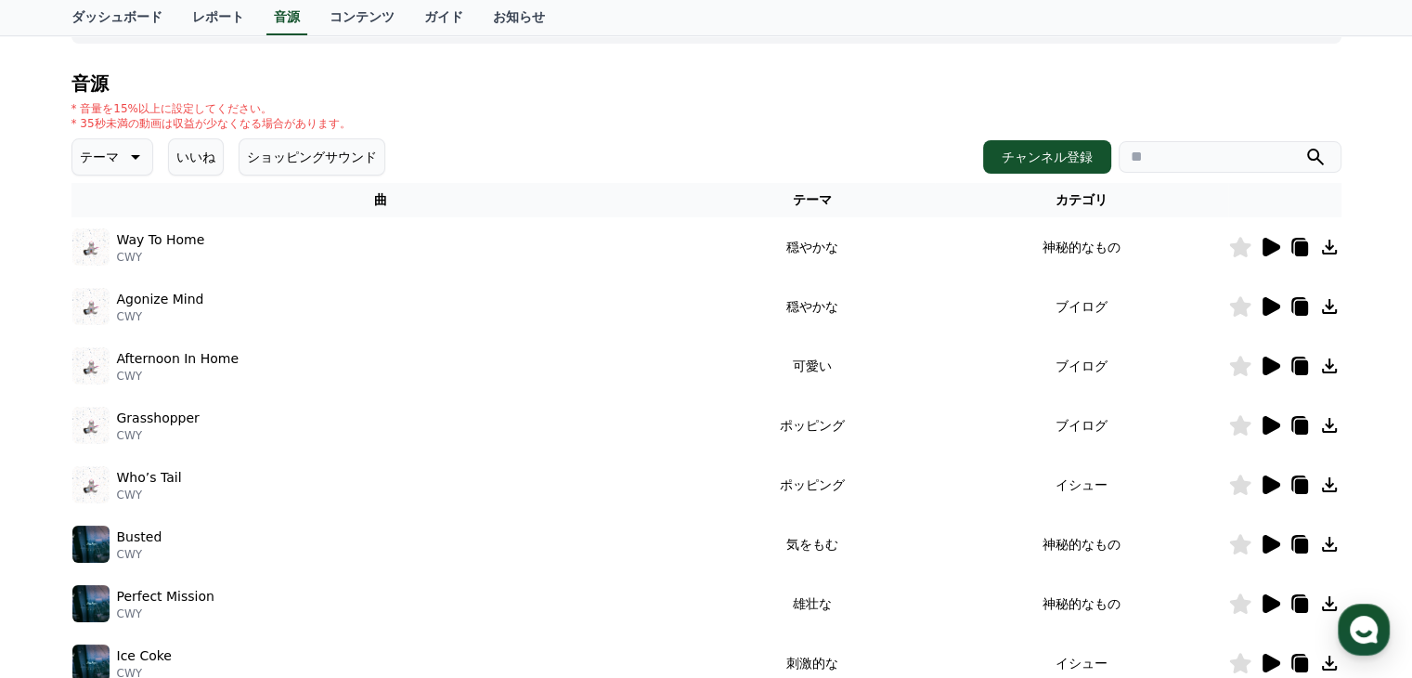
click at [1264, 305] on icon at bounding box center [1272, 306] width 18 height 19
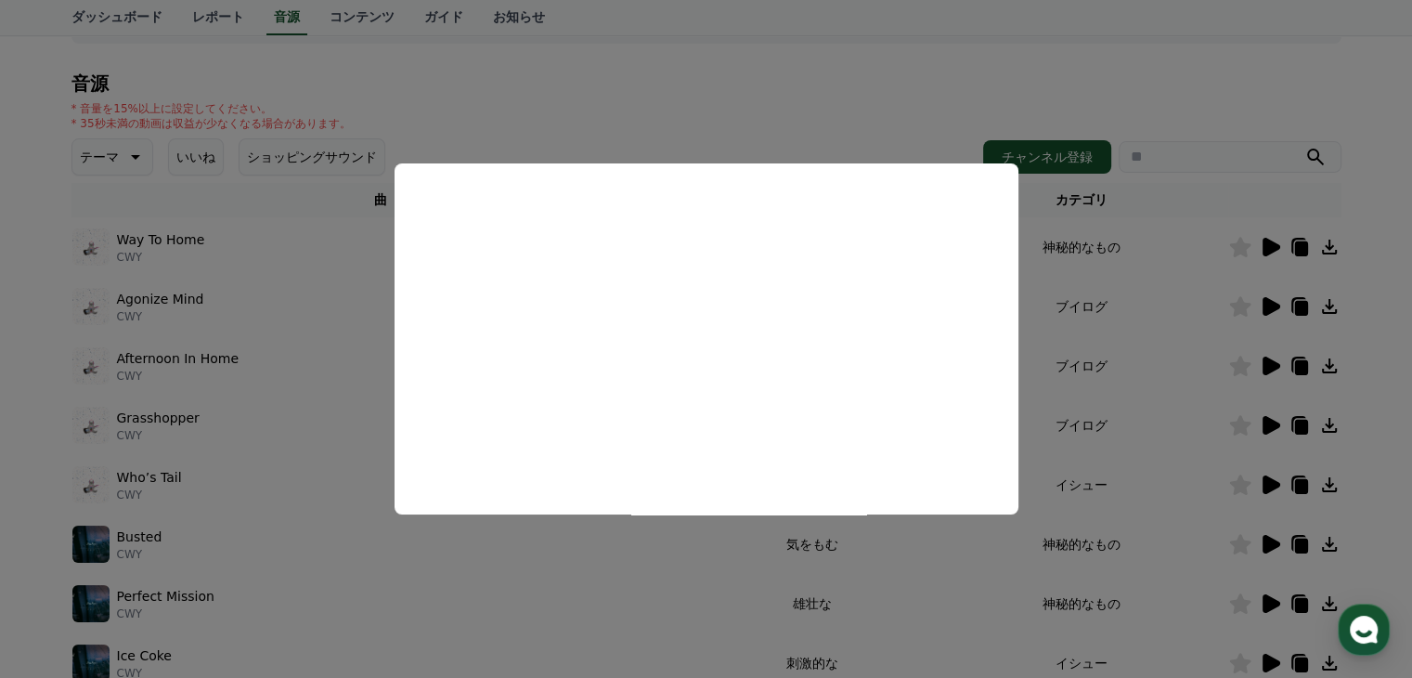
click at [1171, 447] on button "close modal" at bounding box center [706, 339] width 1412 height 678
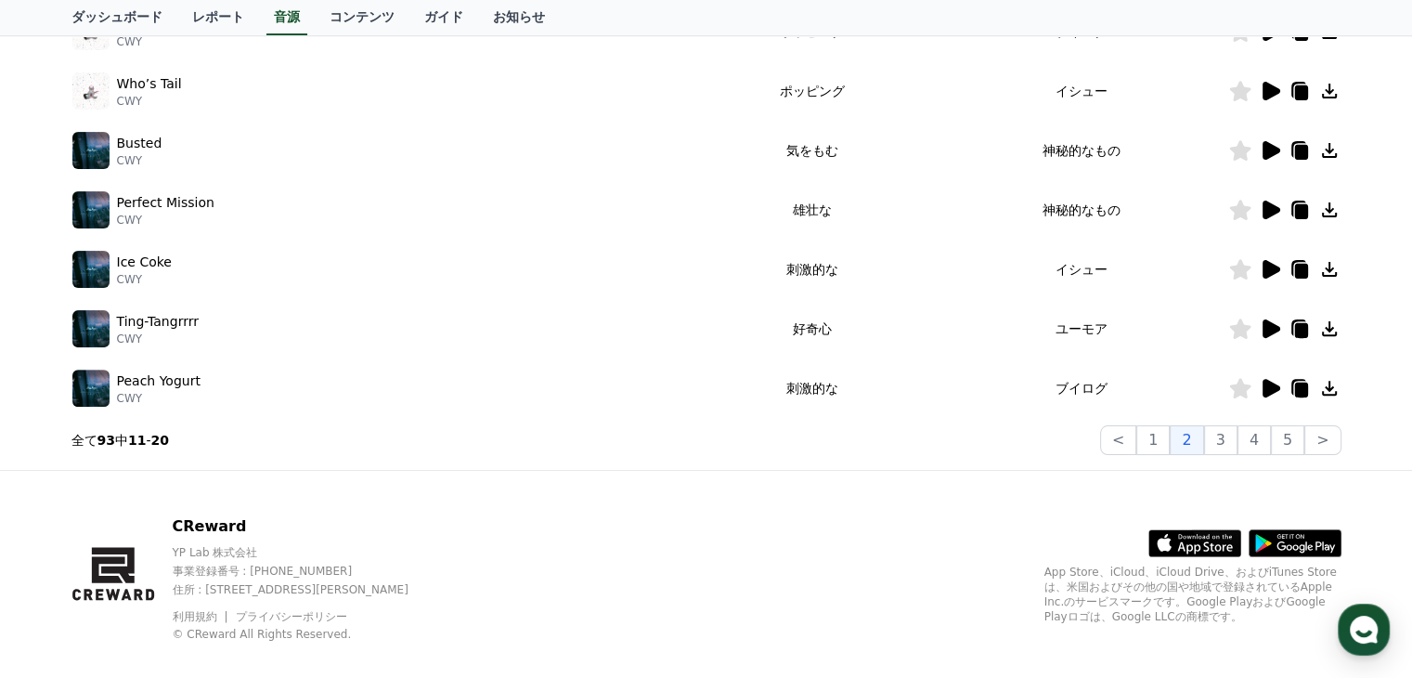
scroll to position [579, 0]
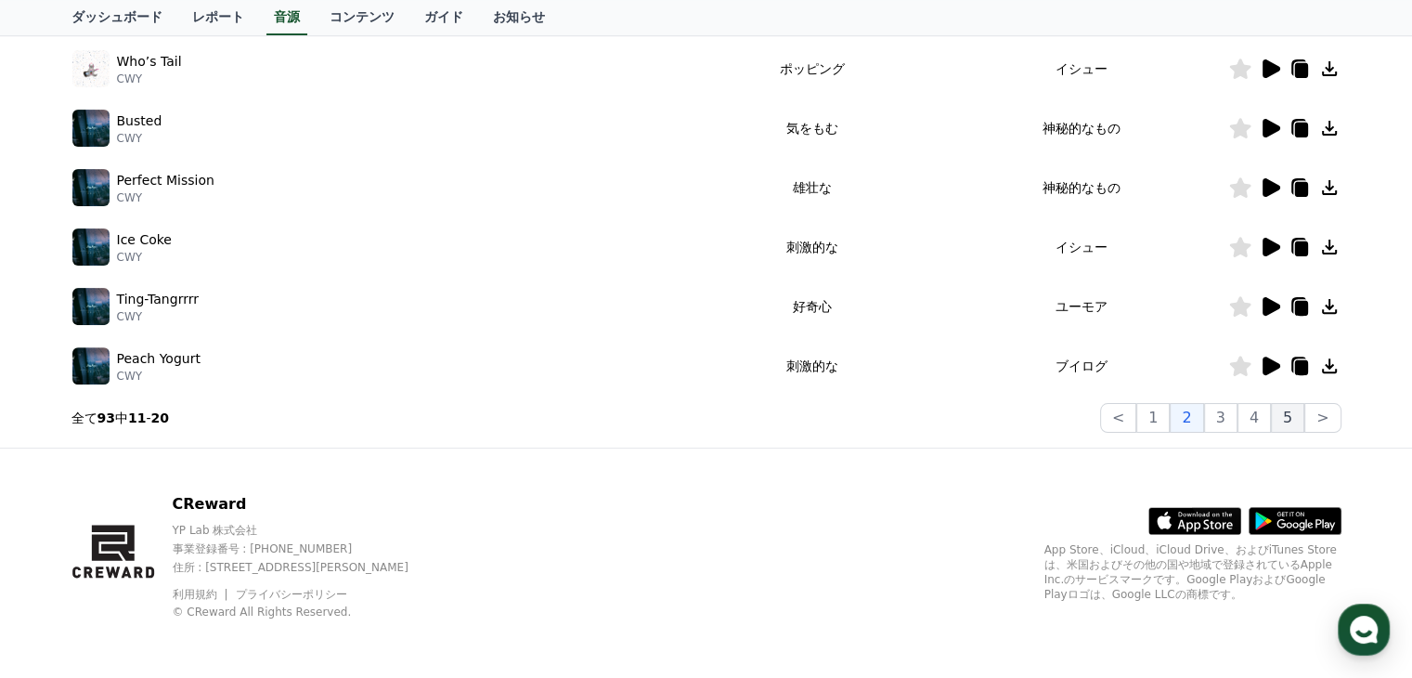
click at [1297, 418] on button "5" at bounding box center [1287, 418] width 33 height 30
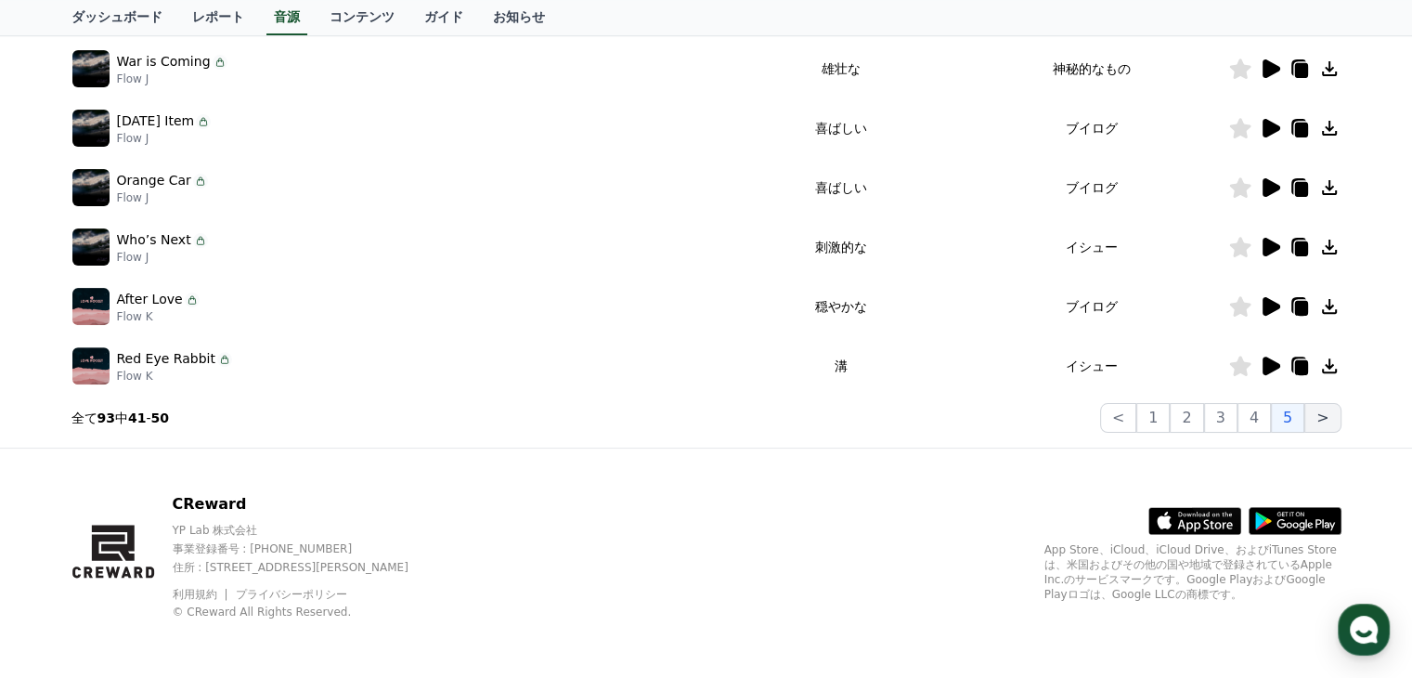
click at [1326, 418] on button ">" at bounding box center [1323, 418] width 36 height 30
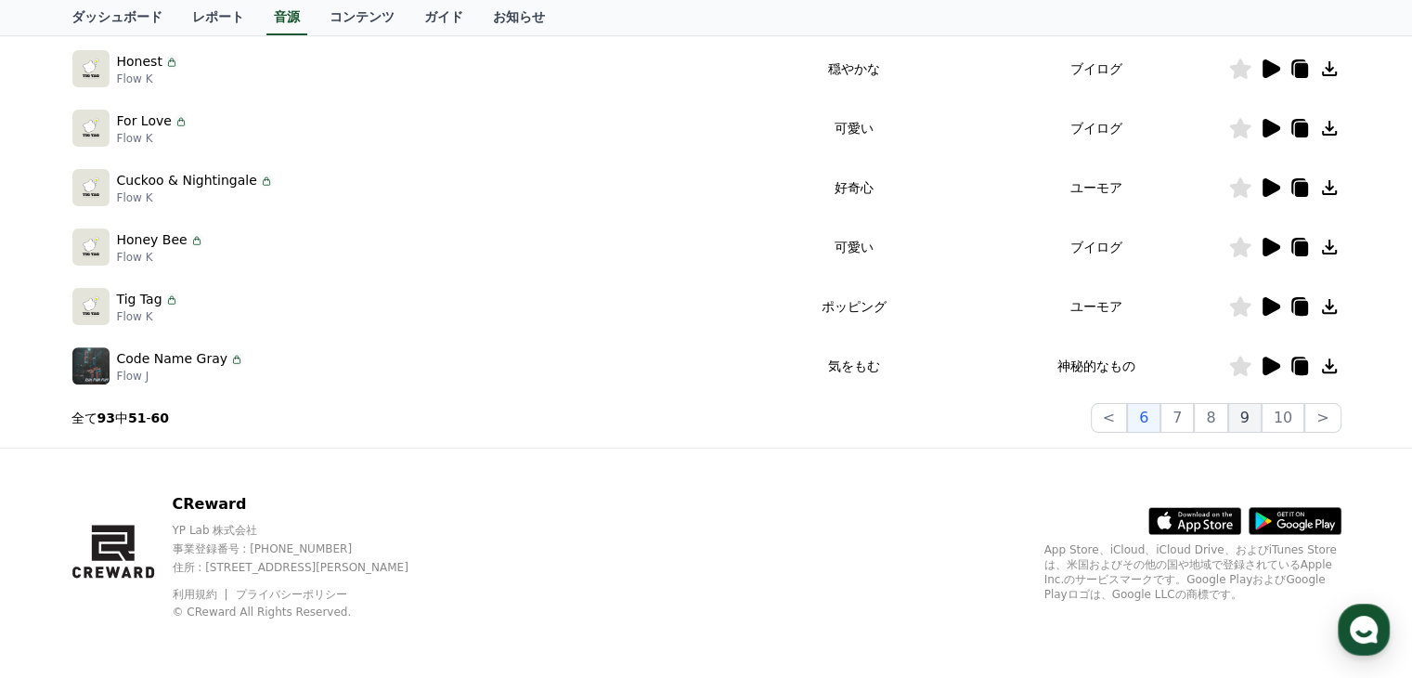
click at [1248, 417] on button "9" at bounding box center [1245, 418] width 33 height 30
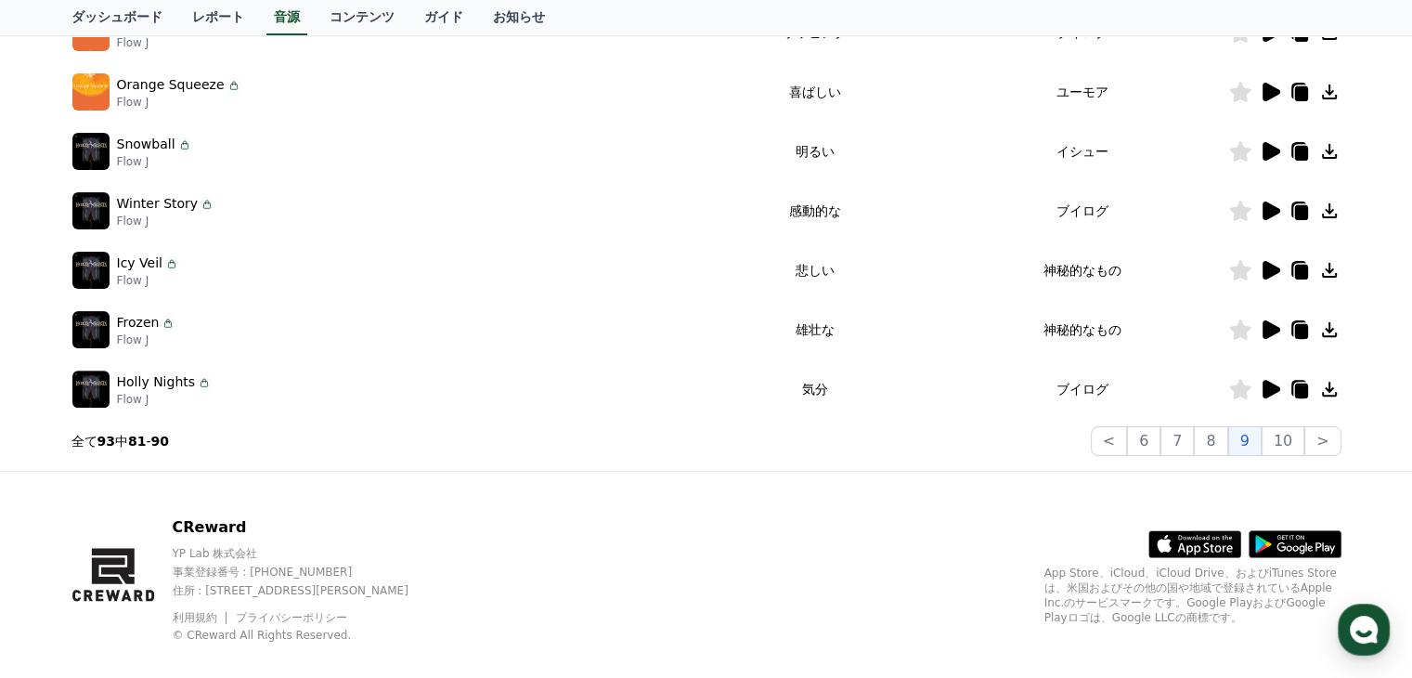
scroll to position [393, 0]
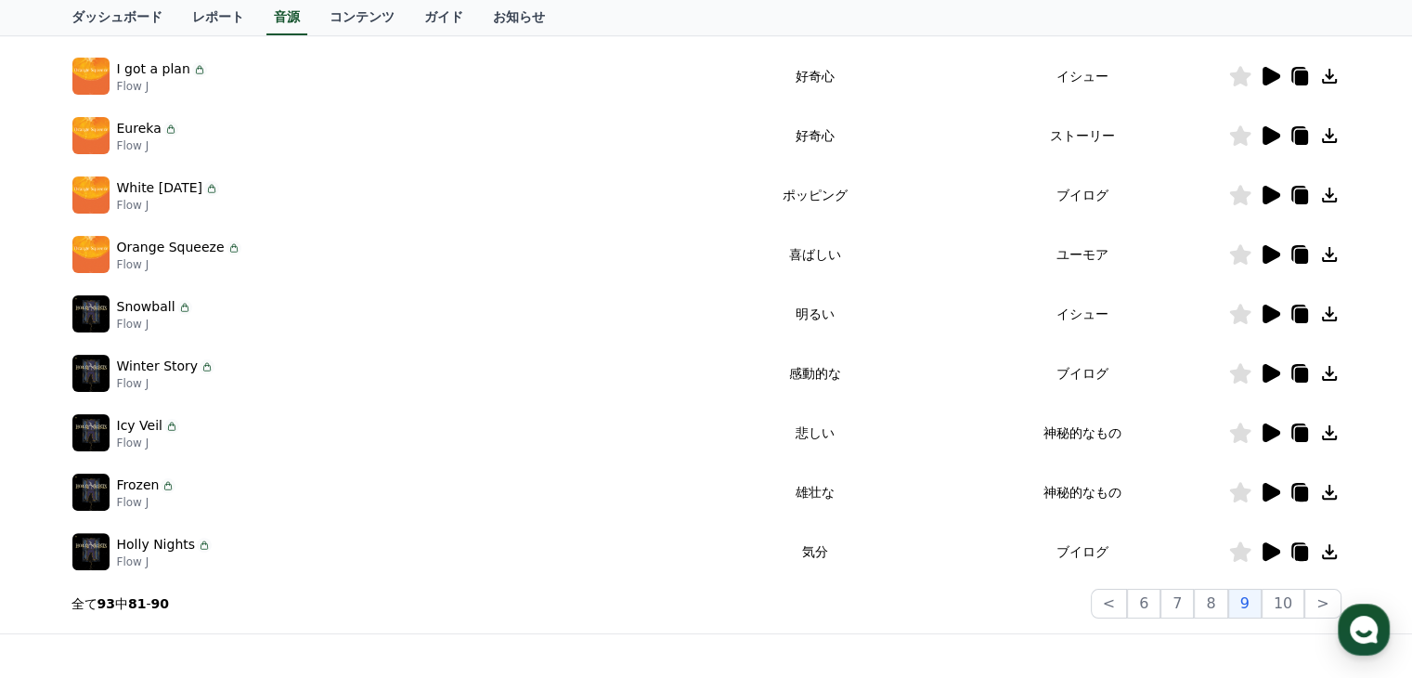
click at [1263, 372] on icon at bounding box center [1272, 373] width 18 height 19
